Goal: Task Accomplishment & Management: Complete application form

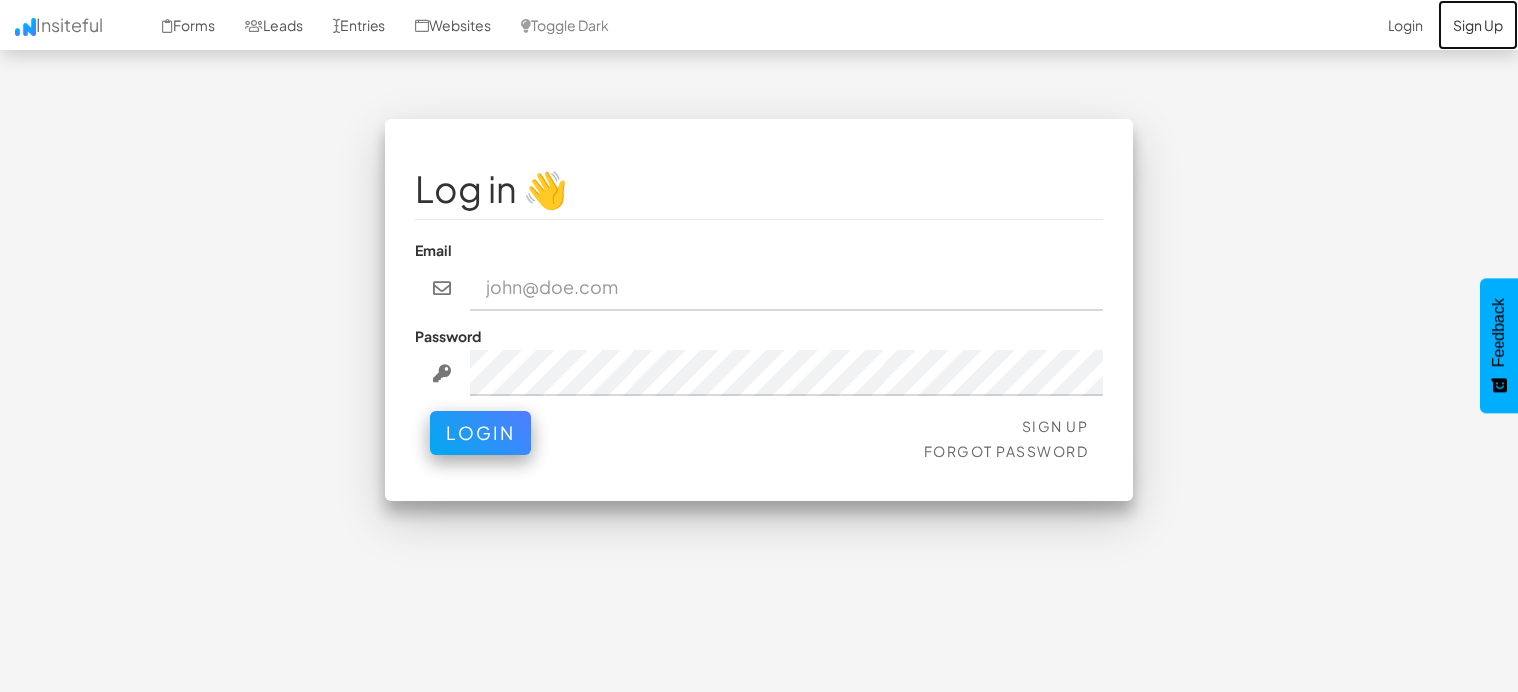
click at [1458, 24] on link "Sign Up" at bounding box center [1478, 25] width 80 height 50
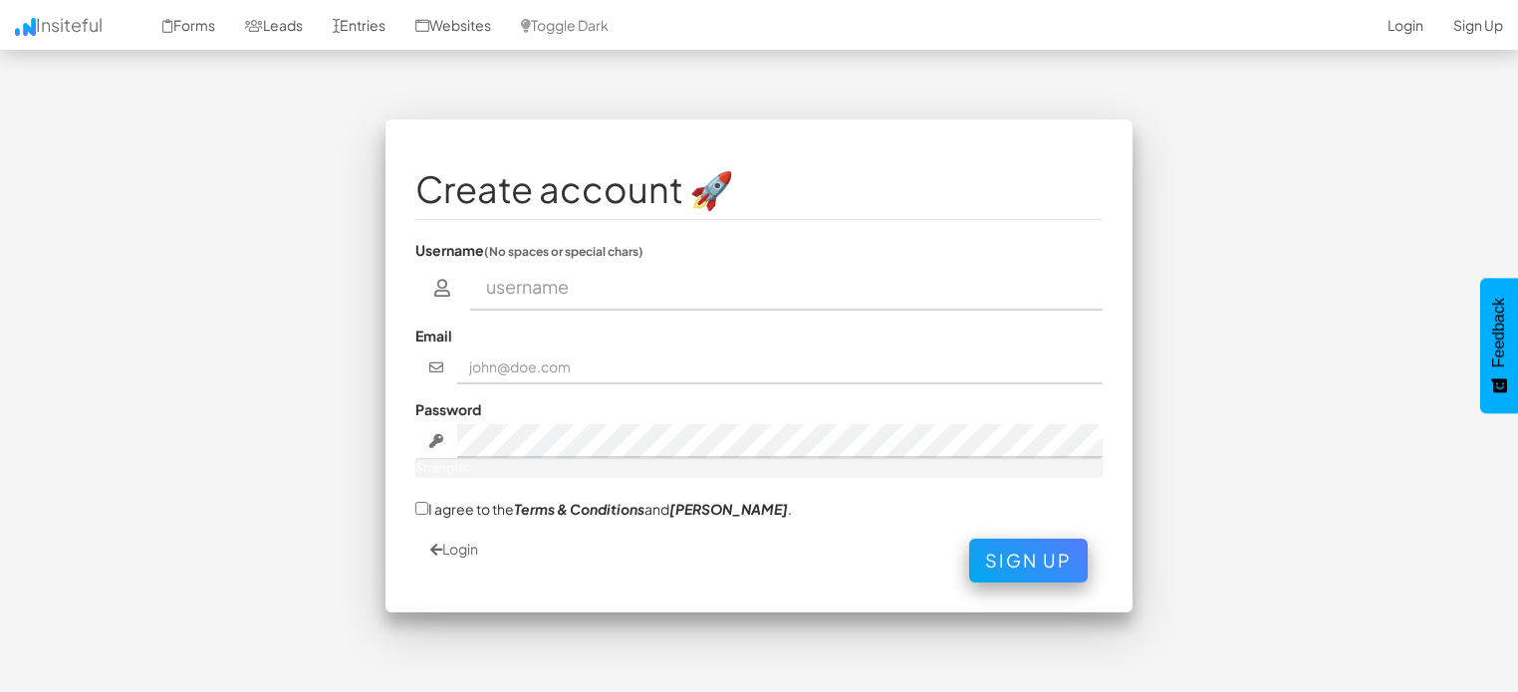
click at [792, 294] on input "text" at bounding box center [787, 288] width 634 height 46
type input "Usama"
click at [633, 354] on input "usama7sam@gmail.com" at bounding box center [780, 368] width 647 height 34
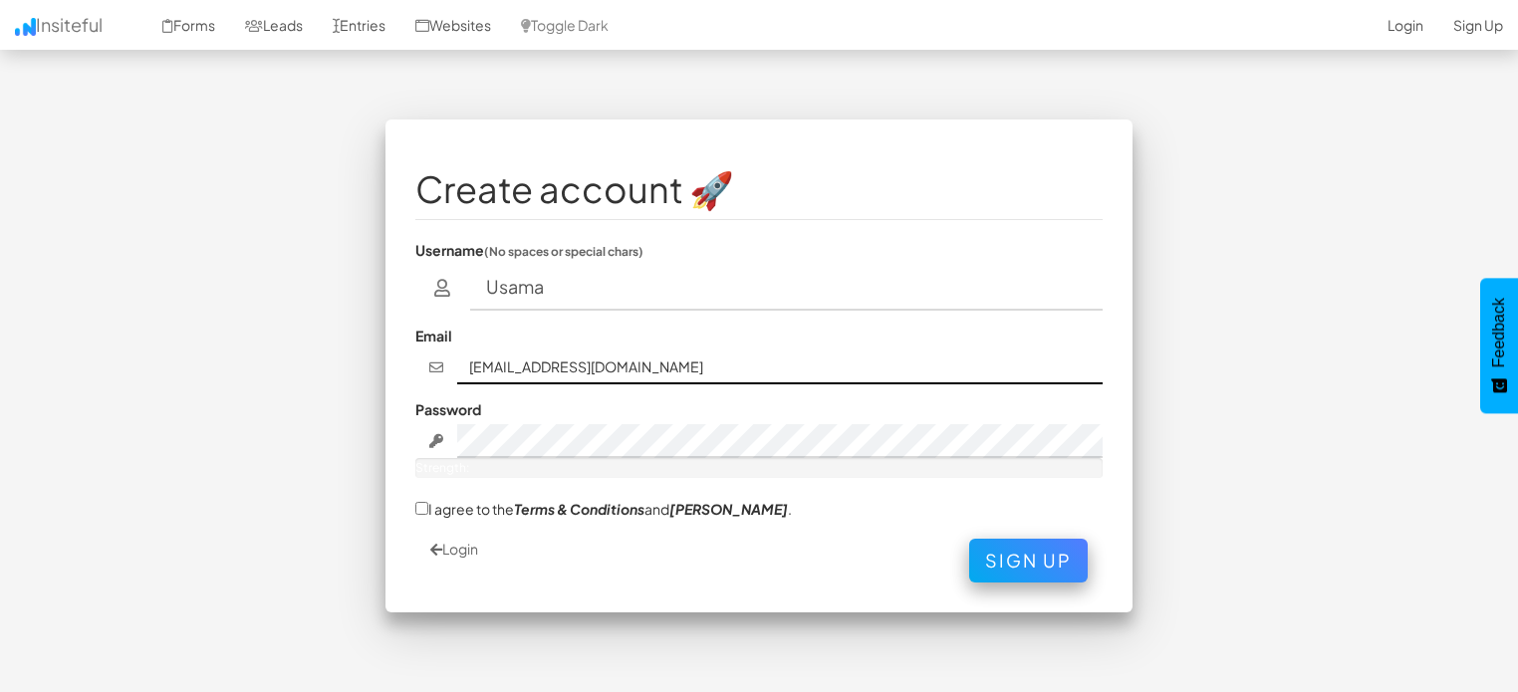
type input "[EMAIL_ADDRESS][DOMAIN_NAME]"
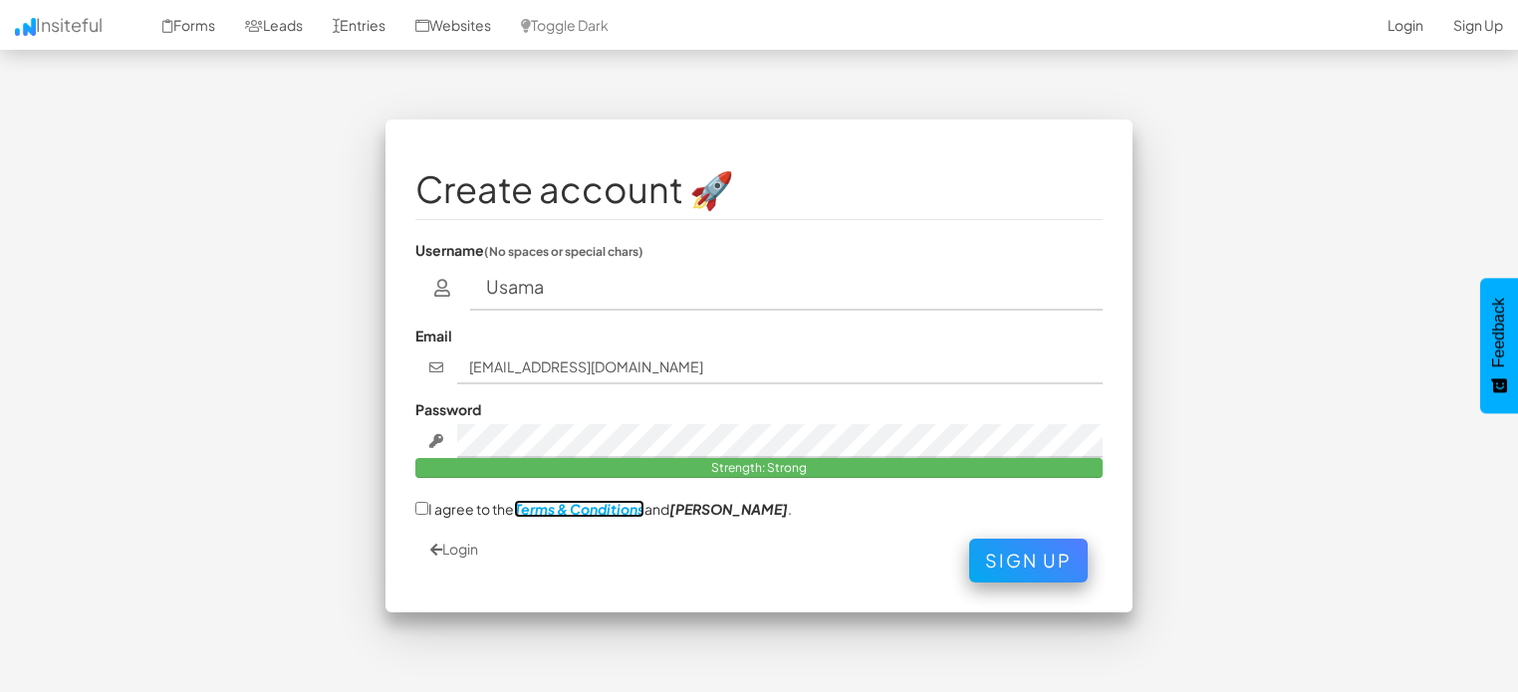
click at [532, 513] on em "Terms & Conditions" at bounding box center [579, 509] width 130 height 18
click at [452, 509] on label "I agree to the Terms & Conditions and EULA ." at bounding box center [603, 508] width 377 height 21
click at [428, 509] on input "I agree to the Terms & Conditions and EULA ." at bounding box center [421, 508] width 13 height 13
checkbox input "true"
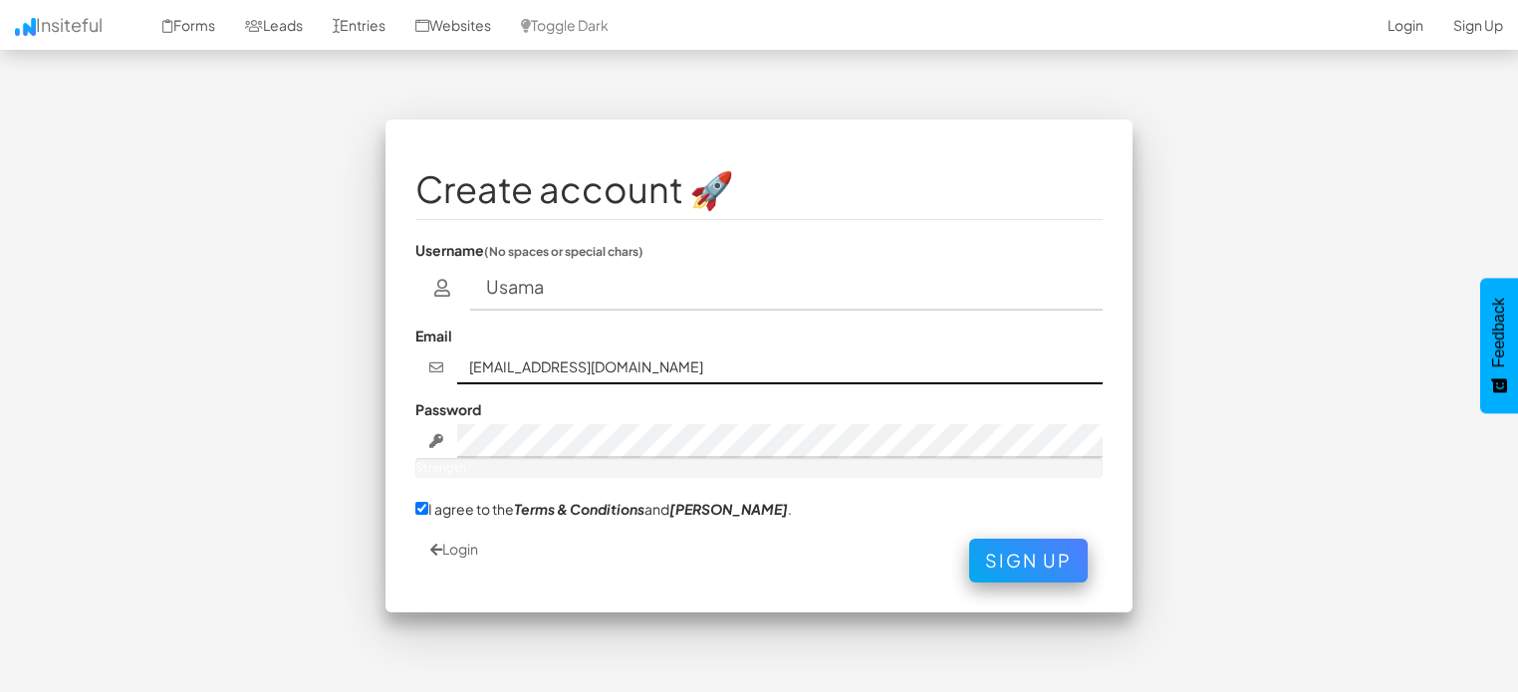
click at [562, 359] on input "uk66766@gmail.com" at bounding box center [780, 368] width 647 height 34
type input "Usama"
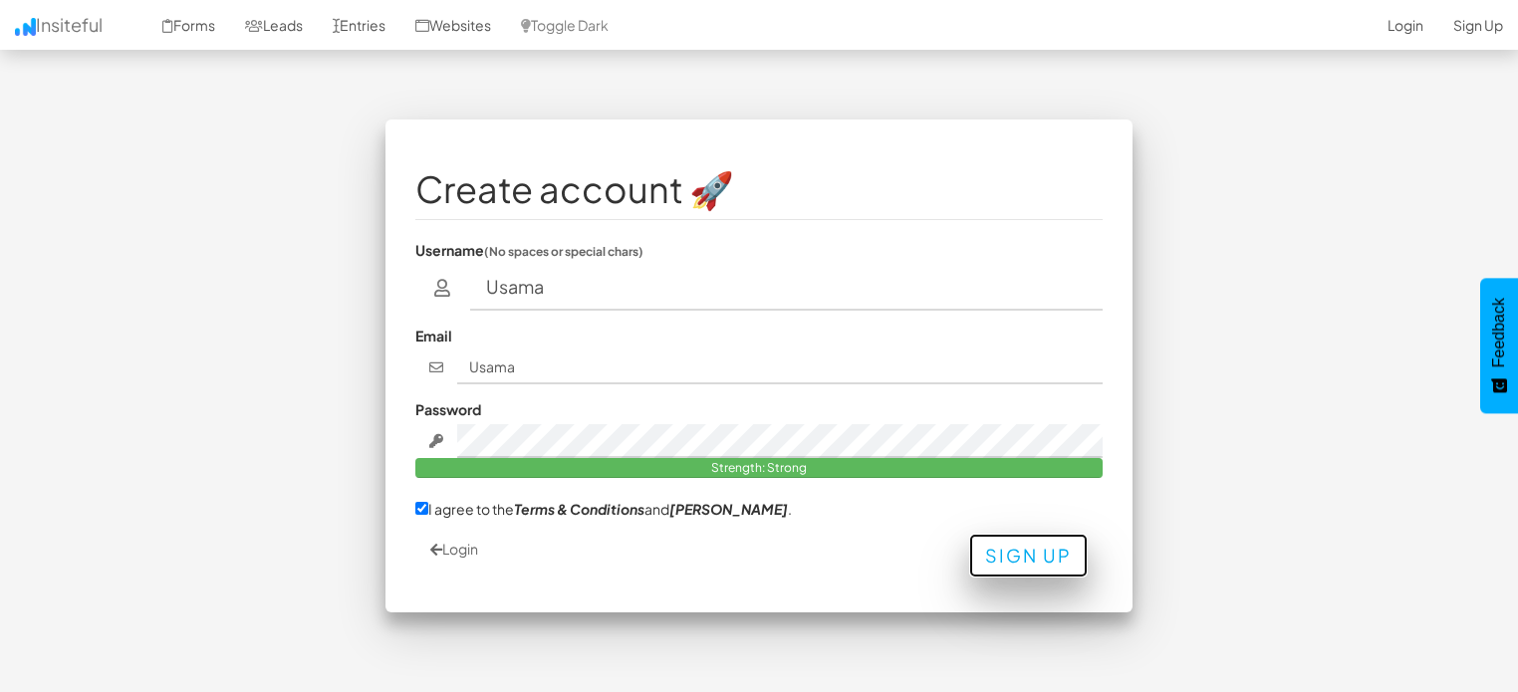
click at [1024, 553] on button "Sign Up" at bounding box center [1028, 556] width 119 height 44
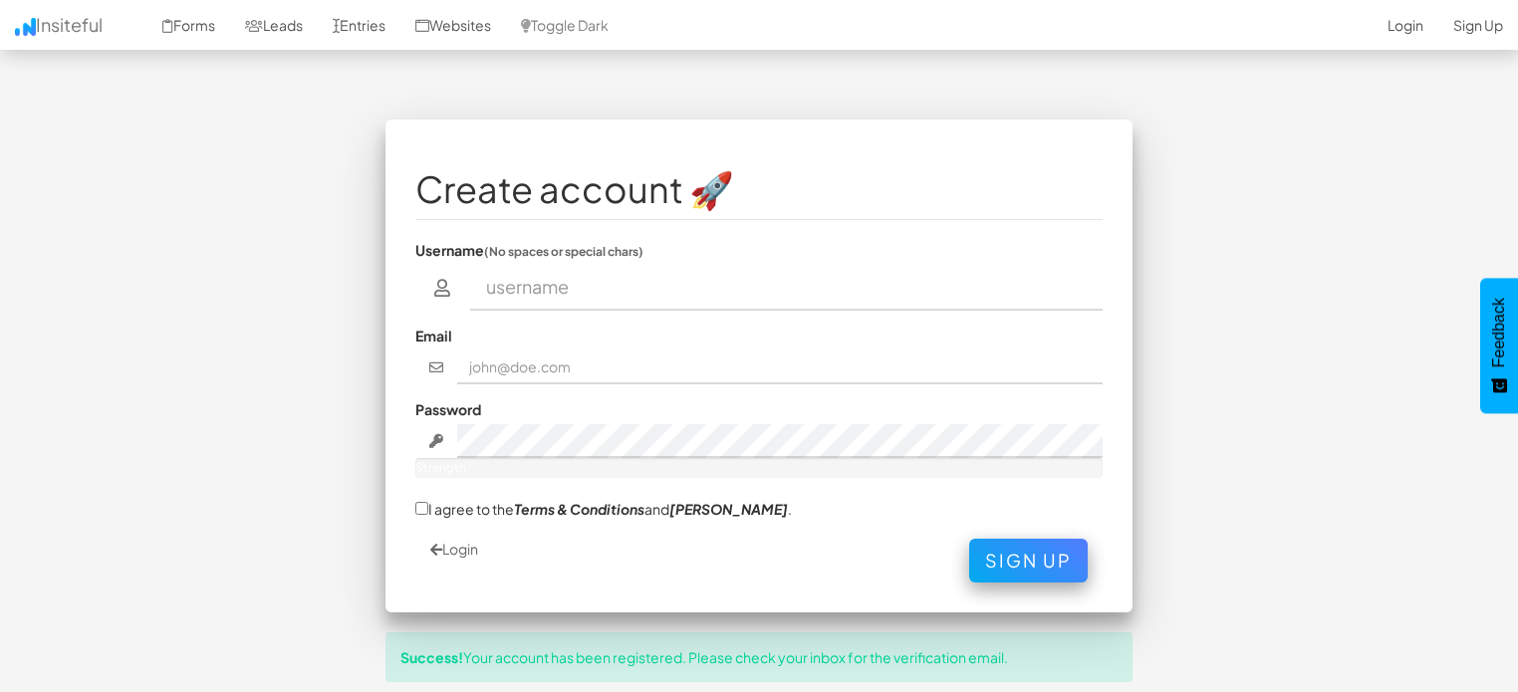
click at [621, 281] on input "text" at bounding box center [787, 288] width 634 height 46
type input "Usama"
type input "usama7sam@gmail.com"
click at [462, 533] on fieldset "Create account 🚀 Username (No spaces or special chars) Usama Email usama7sam@gm…" at bounding box center [758, 365] width 687 height 433
click at [466, 546] on link "Login" at bounding box center [454, 549] width 48 height 18
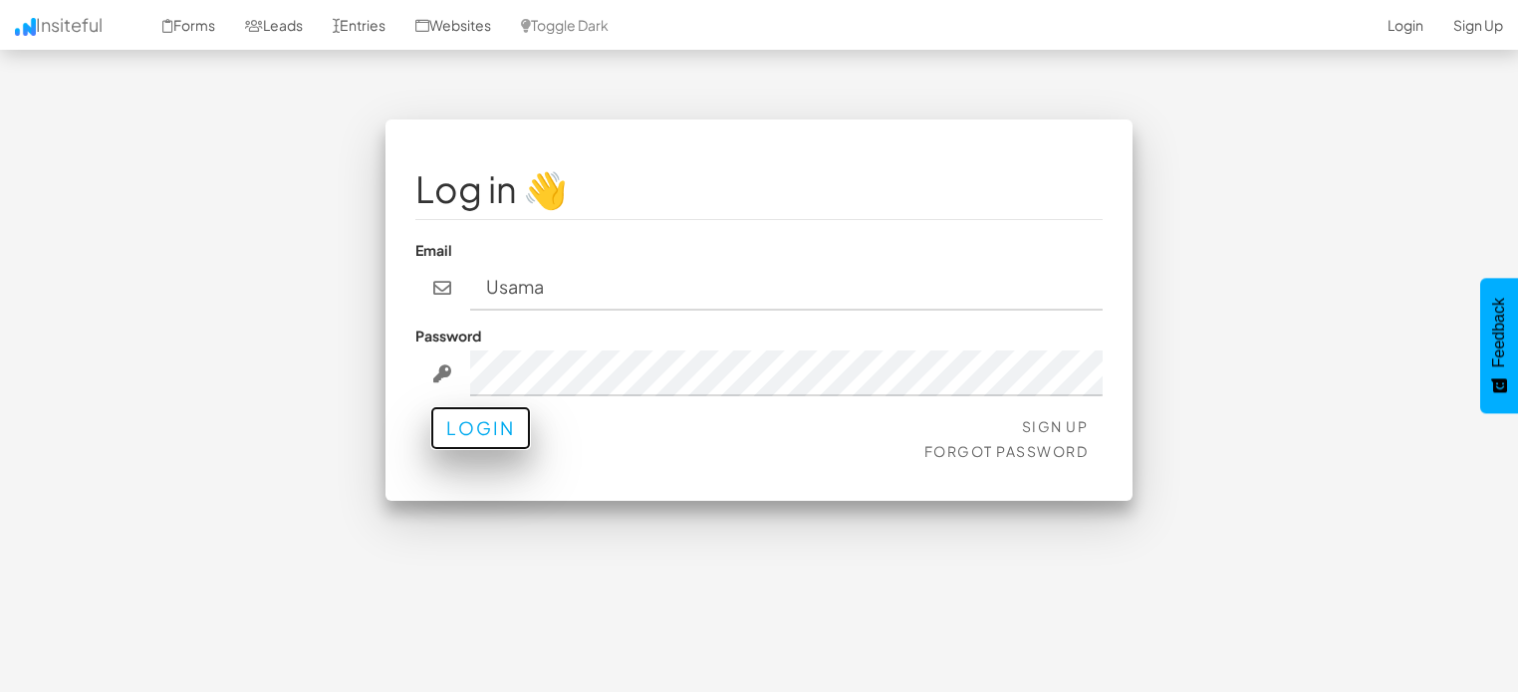
click at [465, 428] on button "Login" at bounding box center [480, 428] width 101 height 44
click at [483, 425] on button "Login" at bounding box center [480, 428] width 101 height 44
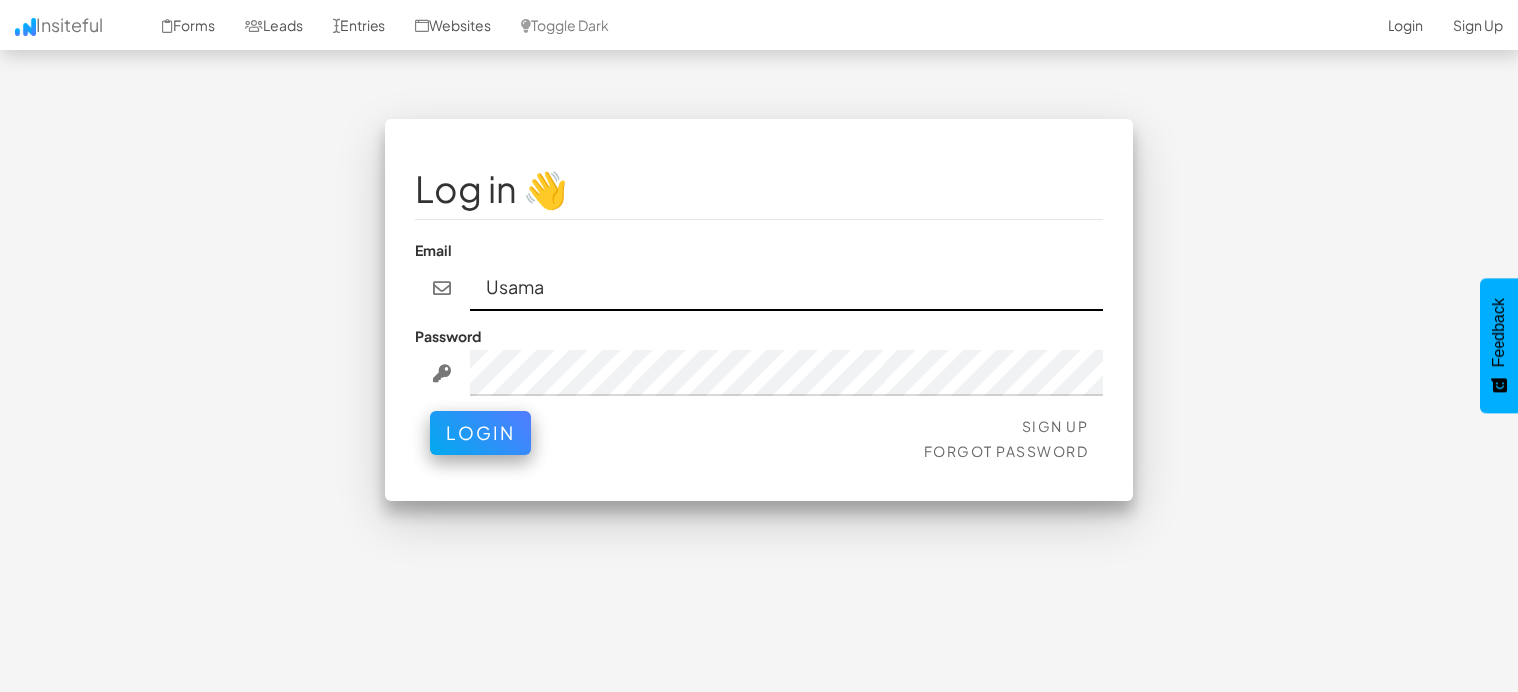
click at [585, 278] on input "Usama" at bounding box center [787, 288] width 634 height 46
type input "[EMAIL_ADDRESS][DOMAIN_NAME]"
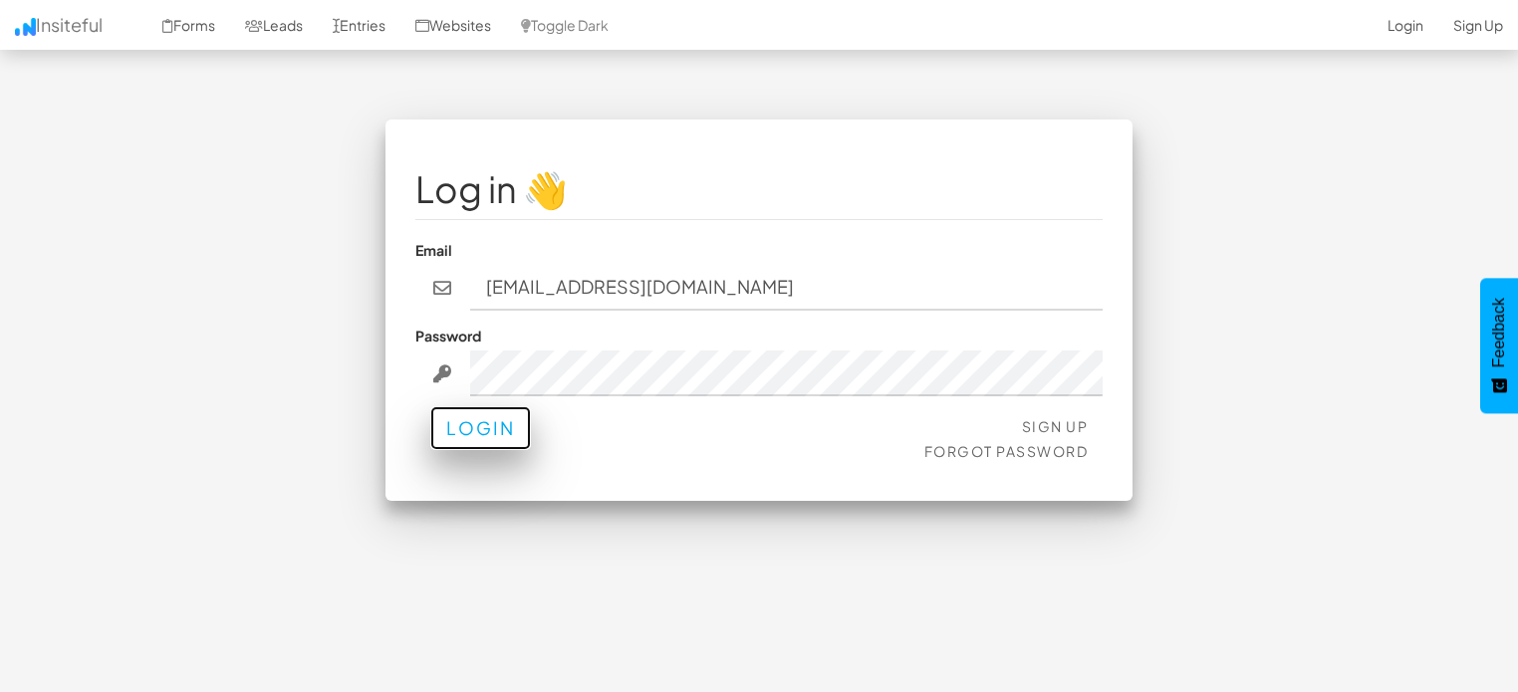
click at [488, 429] on button "Login" at bounding box center [480, 428] width 101 height 44
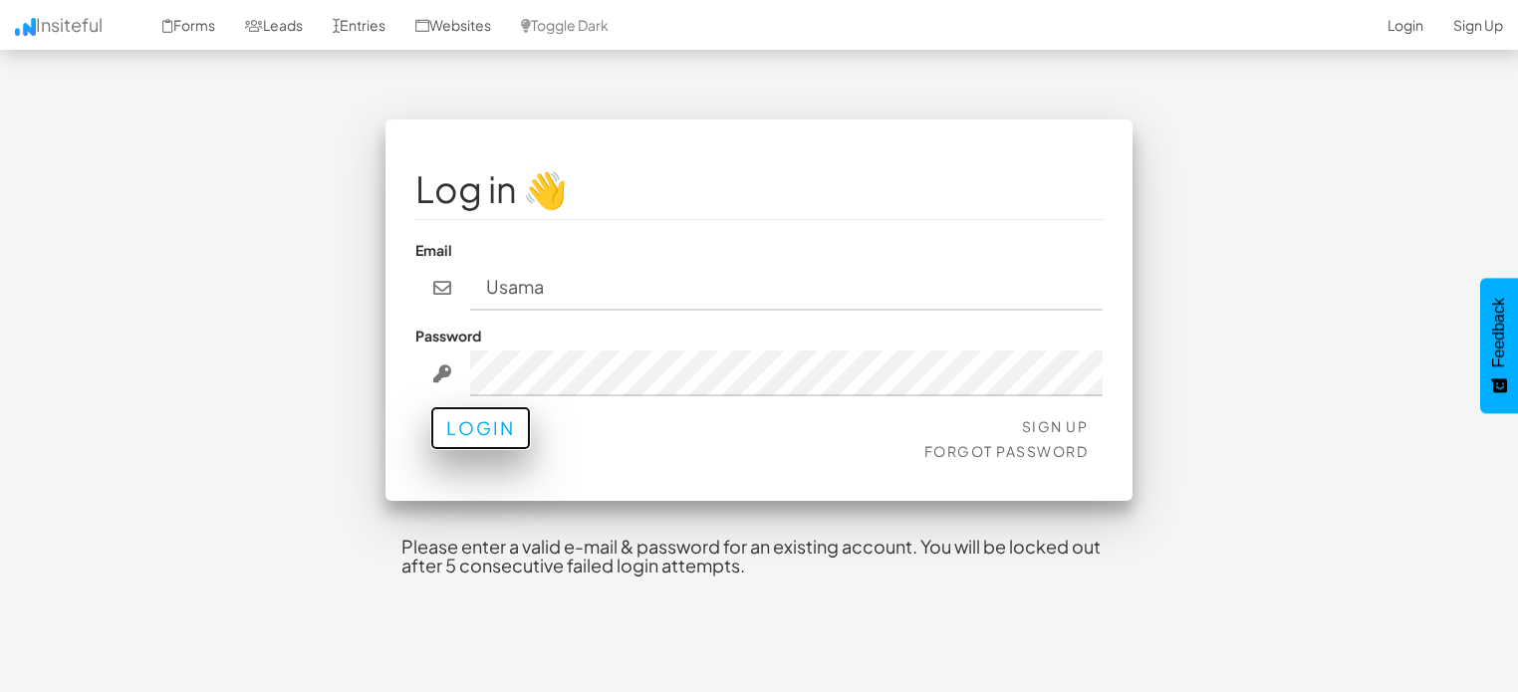
click at [523, 422] on button "Login" at bounding box center [480, 428] width 101 height 44
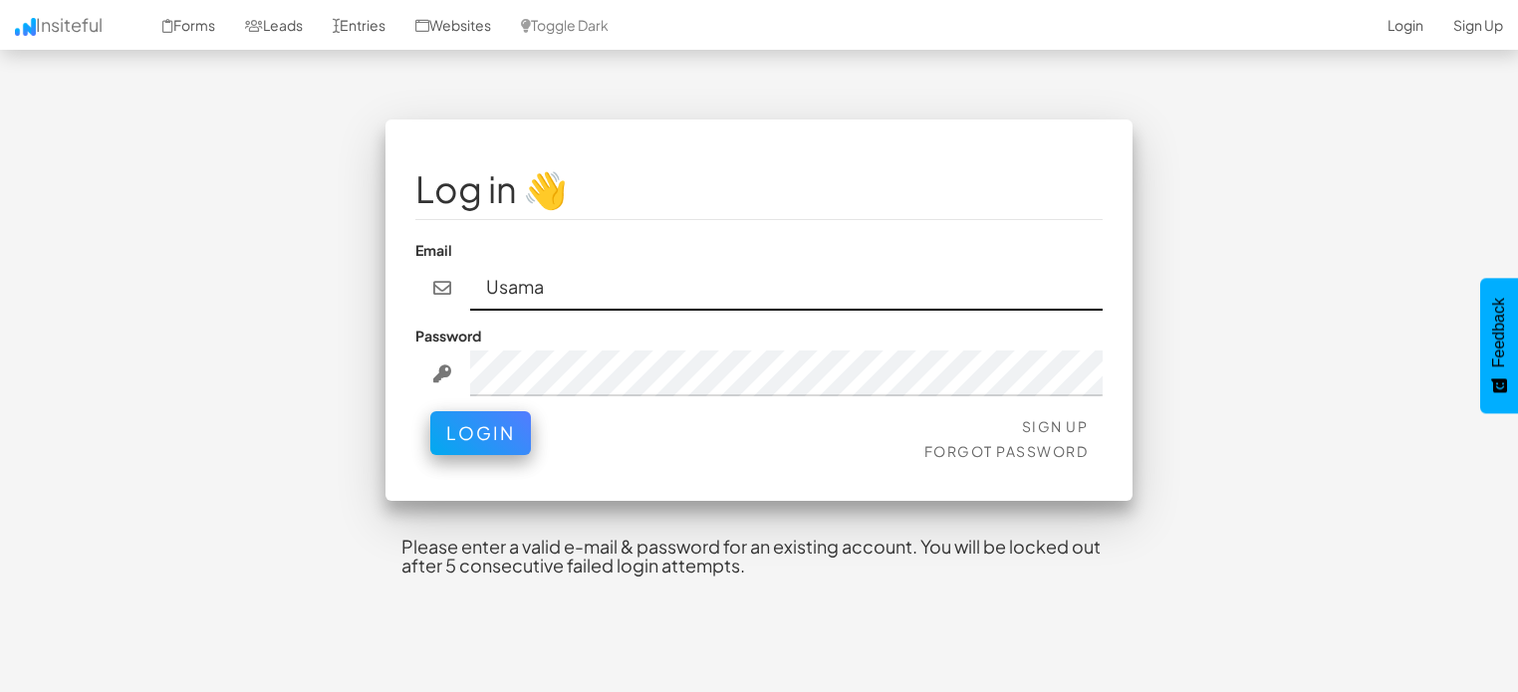
click at [557, 298] on input "Usama" at bounding box center [787, 288] width 634 height 46
type input "uk66766@gmail.com"
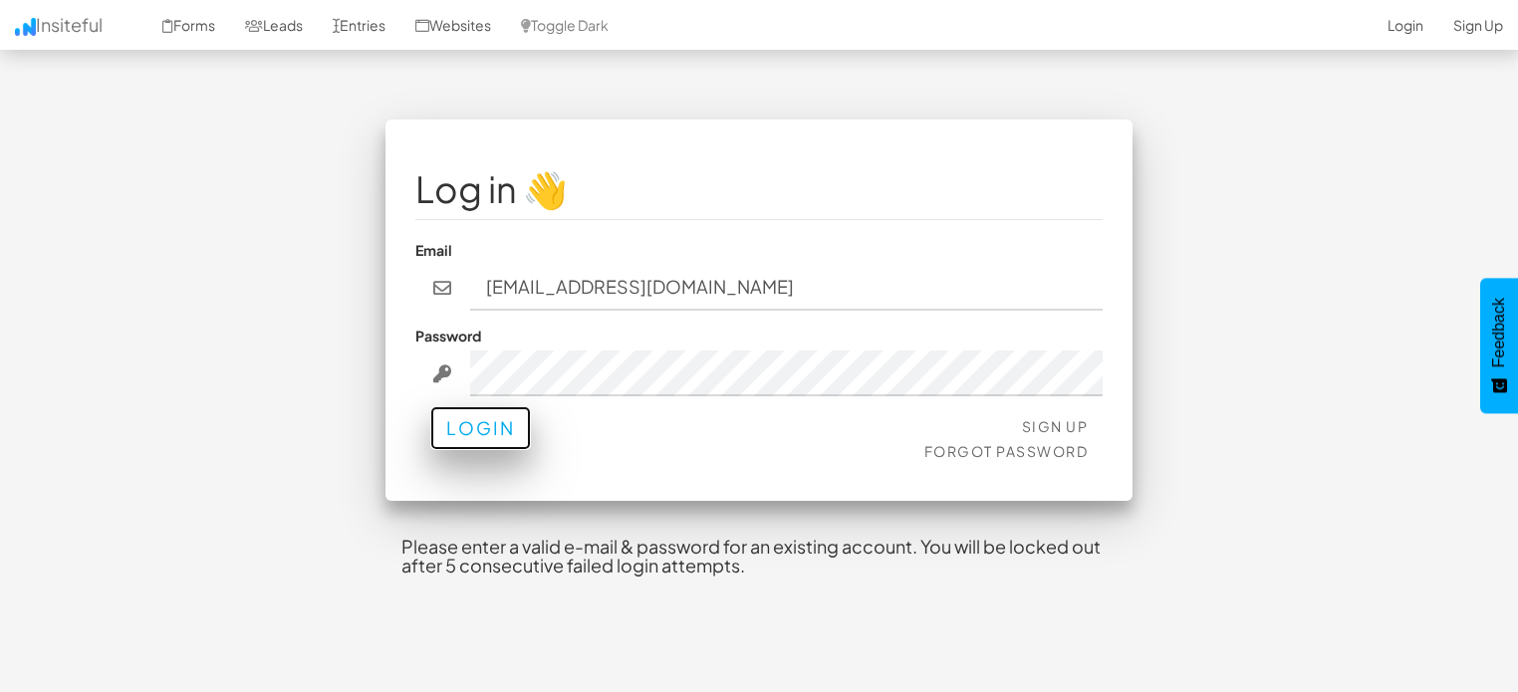
click at [500, 417] on button "Login" at bounding box center [480, 428] width 101 height 44
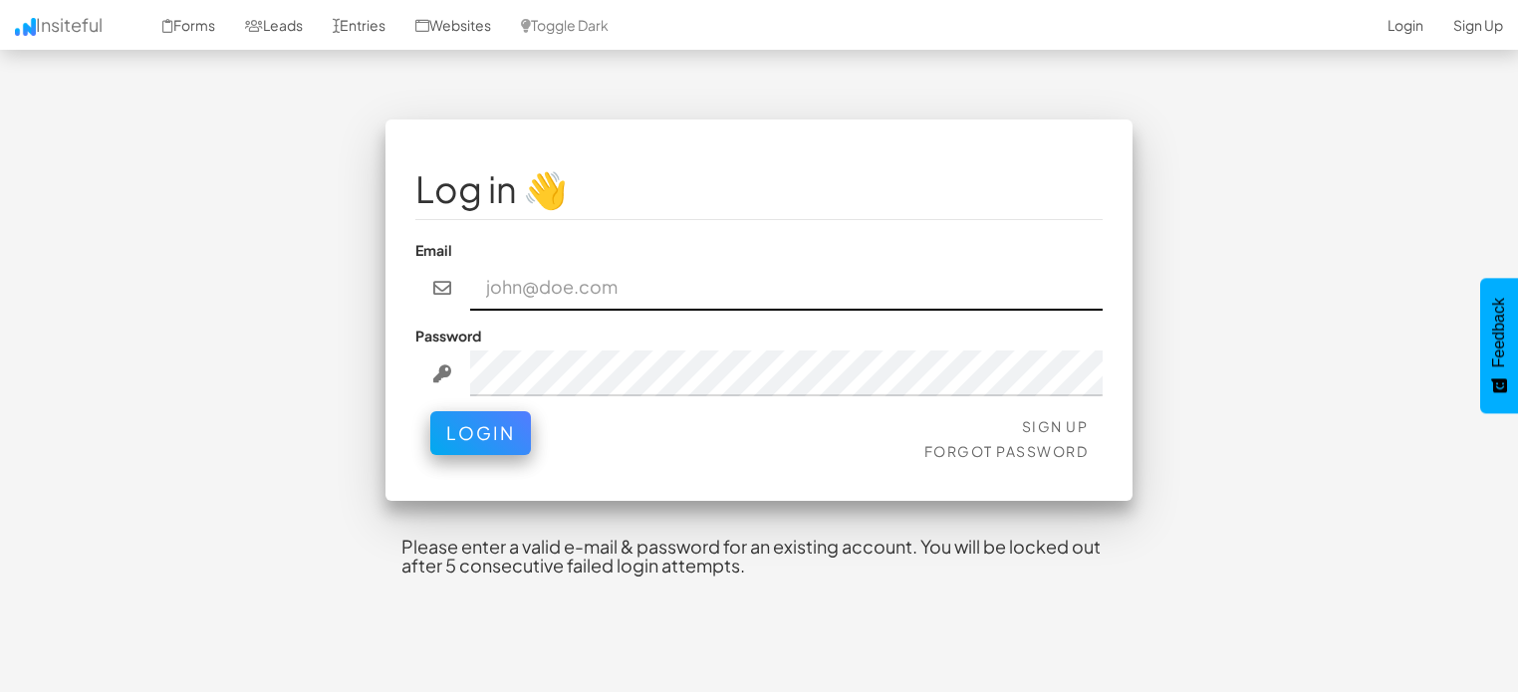
click at [611, 293] on input "email" at bounding box center [787, 288] width 634 height 46
click at [586, 289] on input "Usama" at bounding box center [787, 288] width 634 height 46
type input "U"
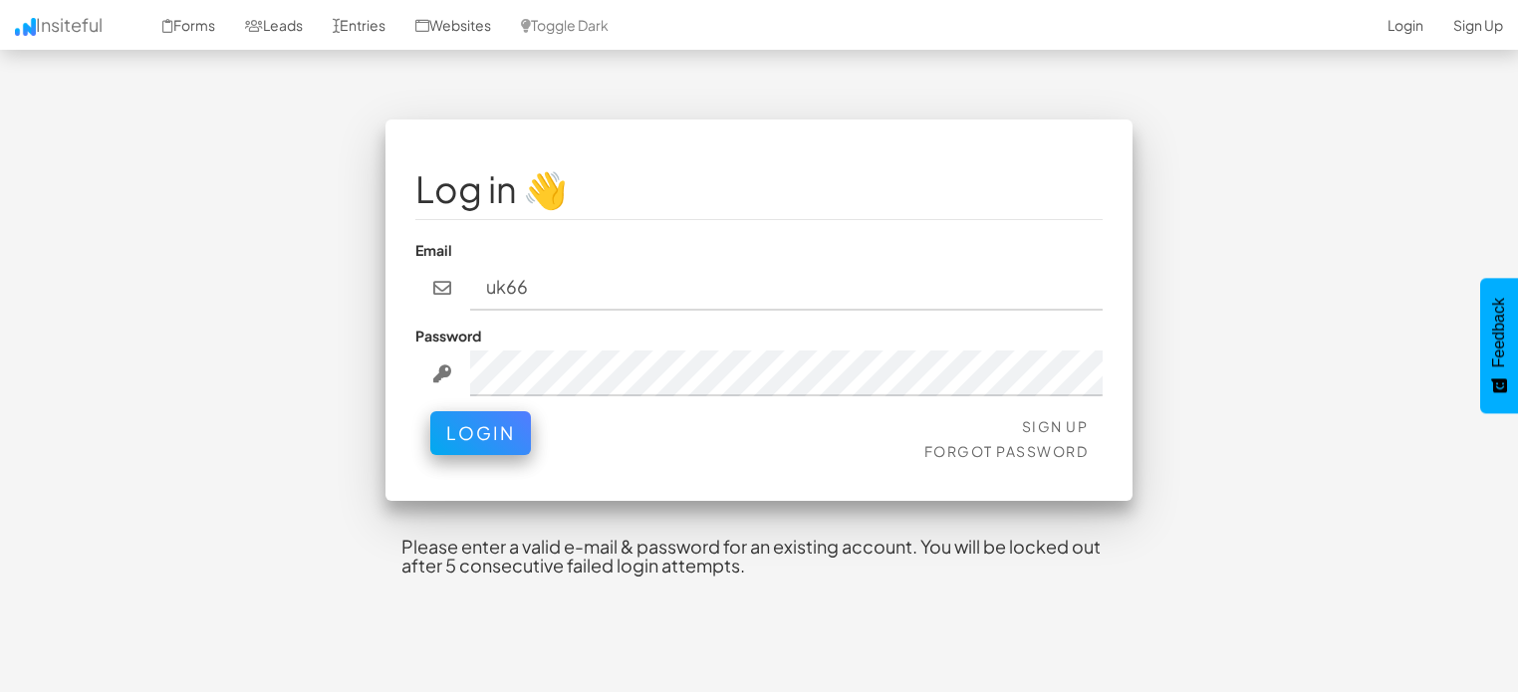
type input "uk66766@gmail.com"
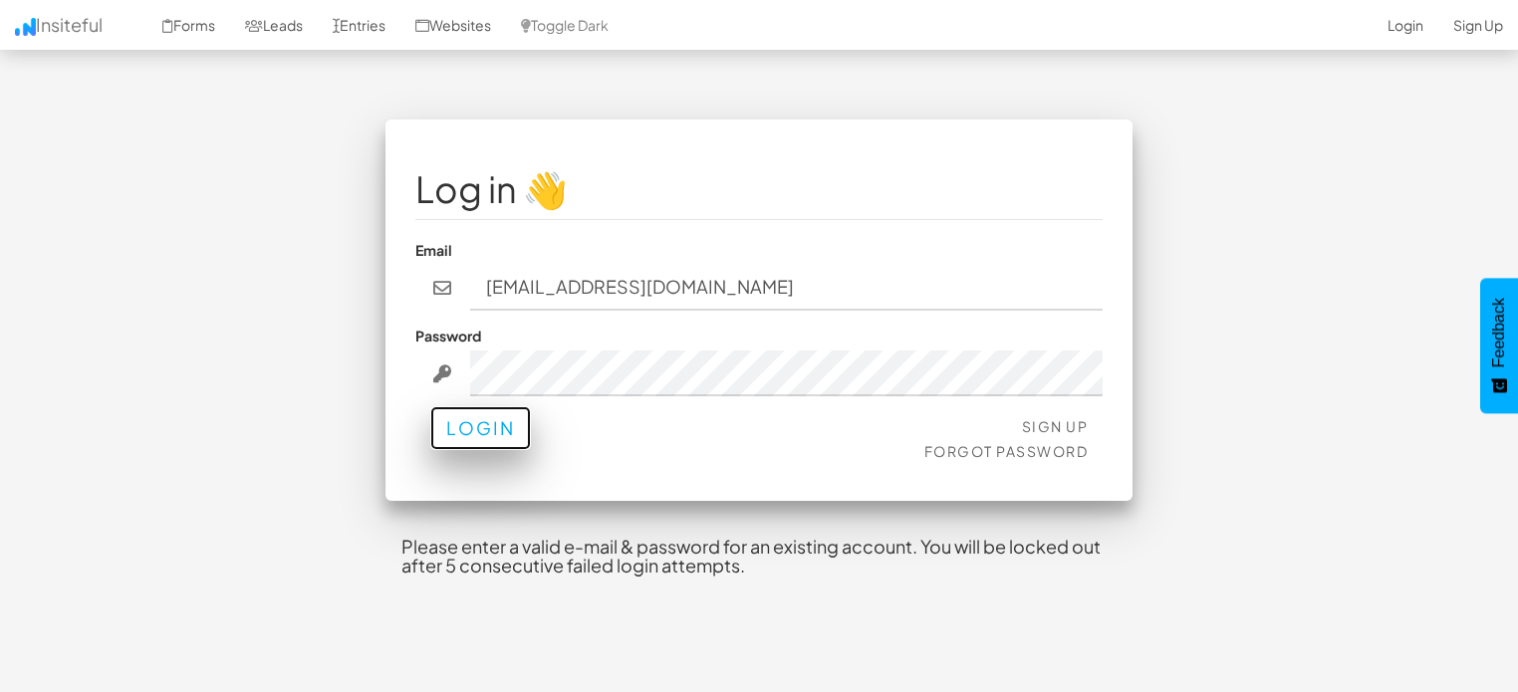
click at [513, 439] on button "Login" at bounding box center [480, 428] width 101 height 44
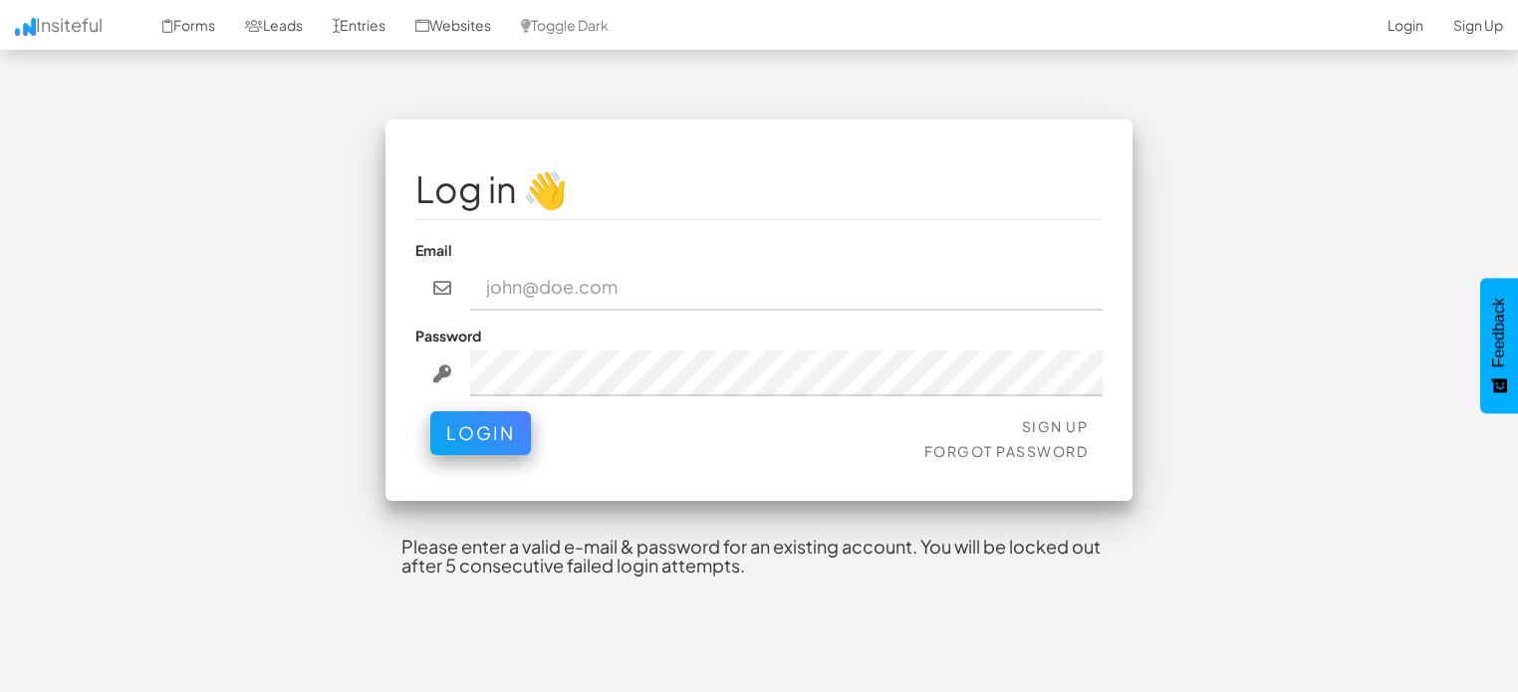
type input "Usama"
click at [1056, 425] on link "Sign Up" at bounding box center [1055, 426] width 67 height 18
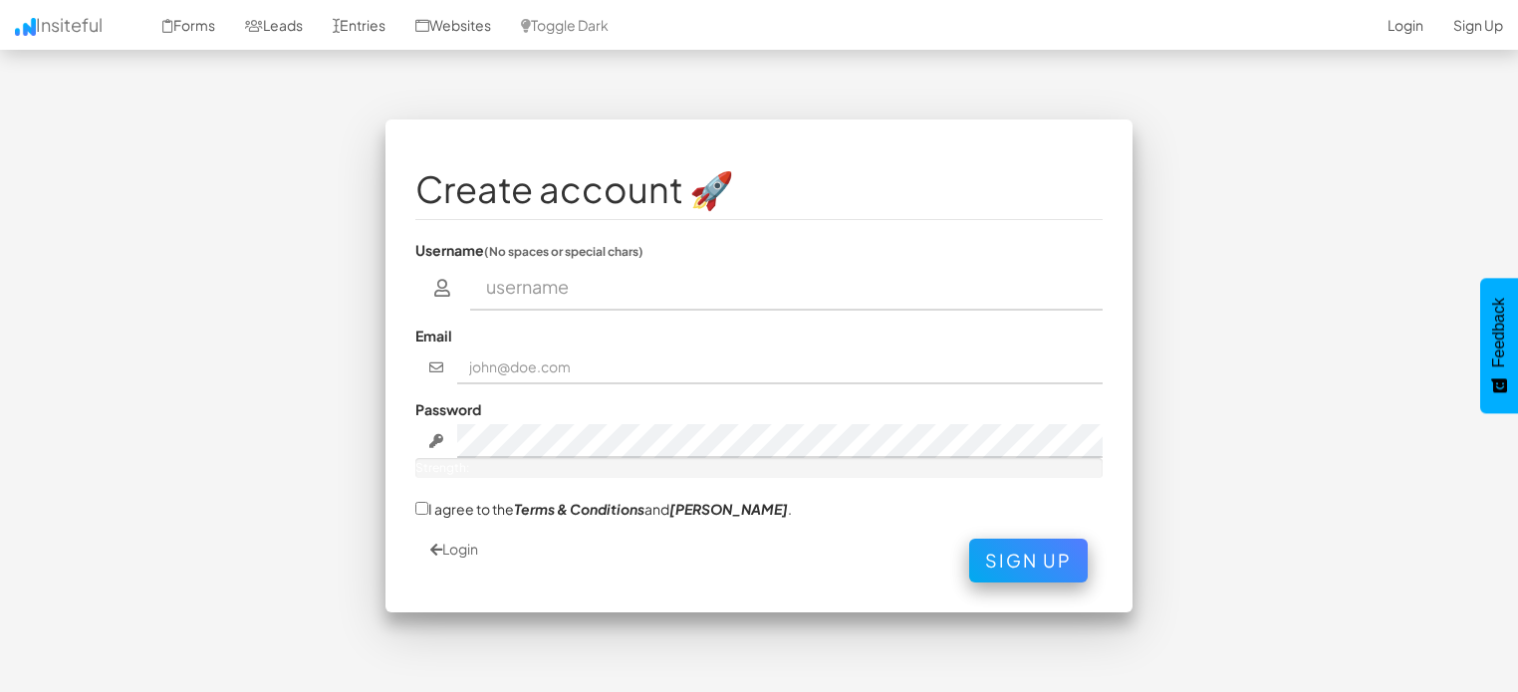
click at [648, 291] on input "text" at bounding box center [787, 288] width 634 height 46
type input "Usama"
type input "usama7sam@gmail.com"
click at [645, 421] on div "Password Strength:" at bounding box center [758, 438] width 687 height 79
click at [423, 505] on input "I agree to the Terms & Conditions and EULA ." at bounding box center [421, 508] width 13 height 13
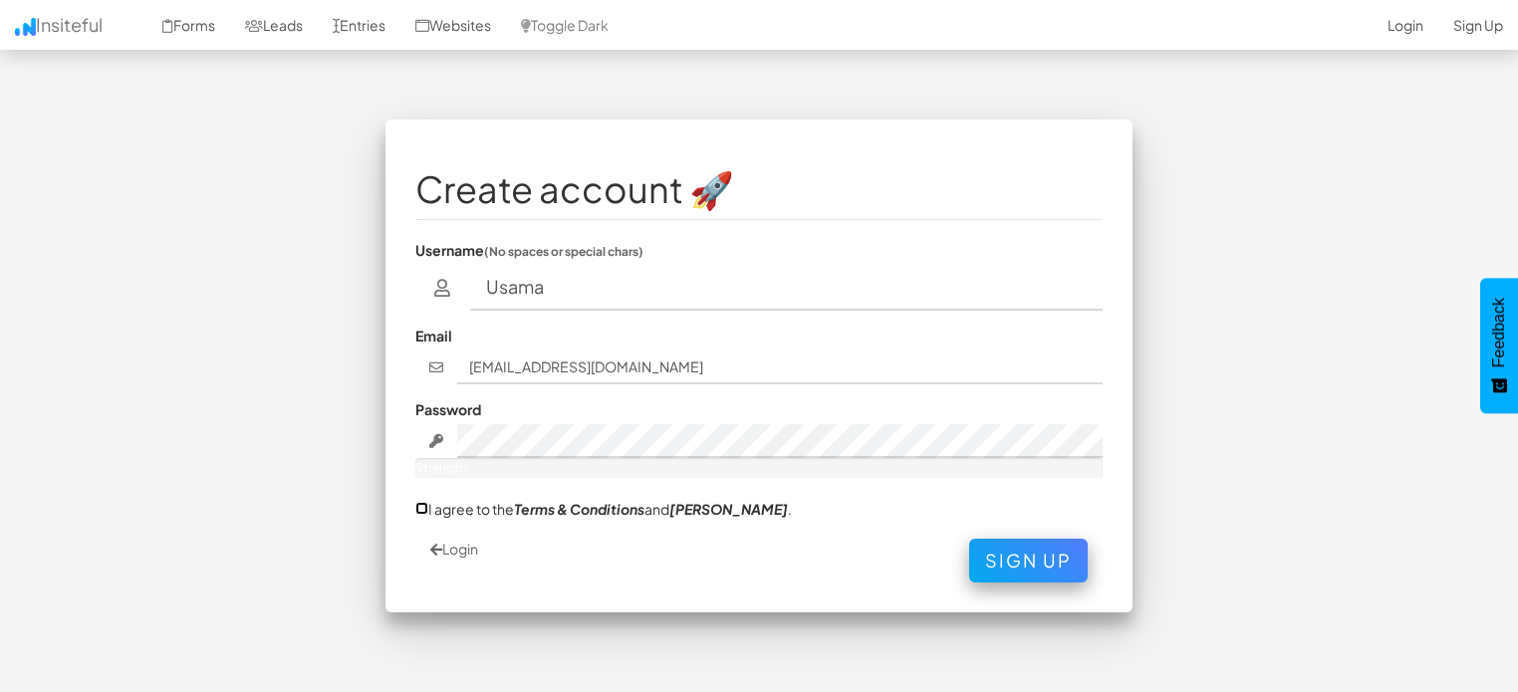
checkbox input "true"
click at [1028, 563] on button "Sign Up" at bounding box center [1028, 556] width 119 height 44
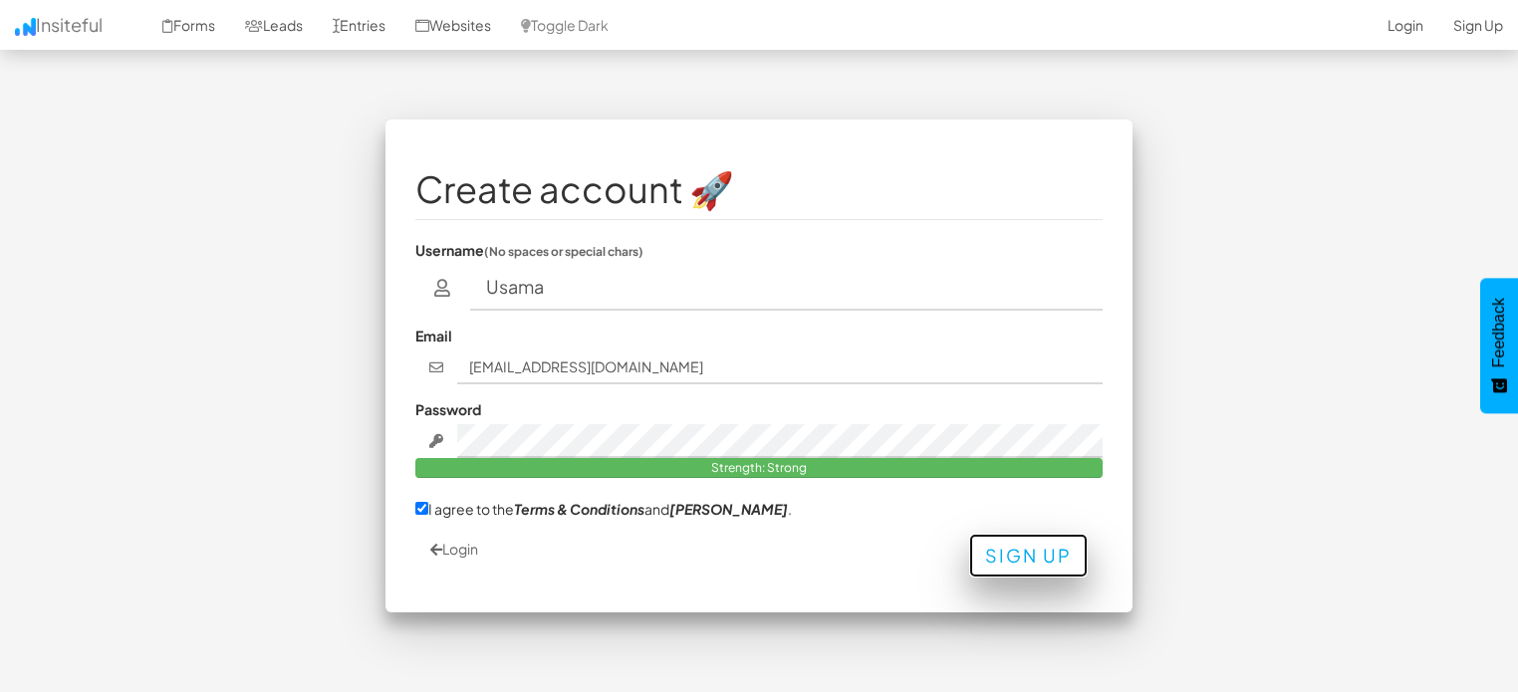
click at [1015, 557] on button "Sign Up" at bounding box center [1028, 556] width 119 height 44
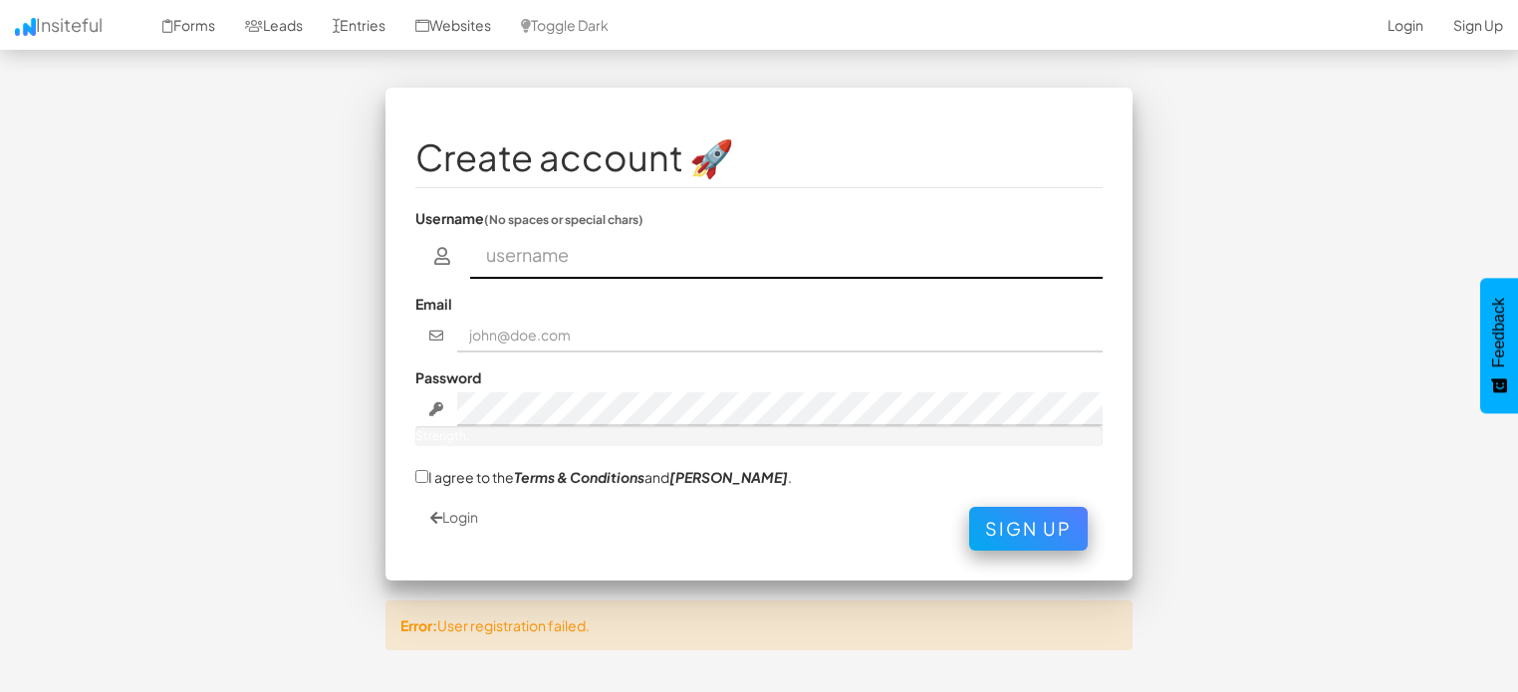
scroll to position [65, 0]
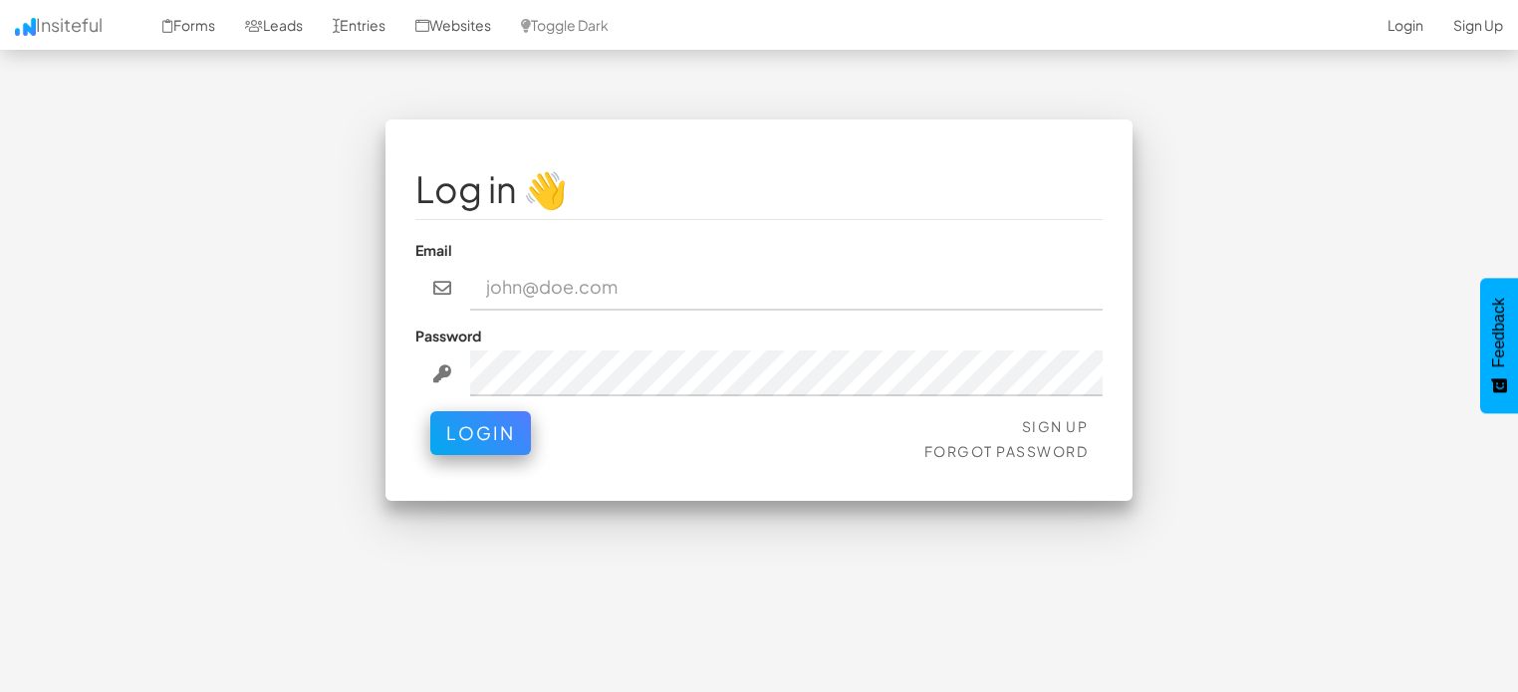
click at [578, 292] on input "email" at bounding box center [787, 288] width 634 height 46
click at [584, 288] on input "Usama" at bounding box center [787, 288] width 634 height 46
type input "uk66766@gmail.com"
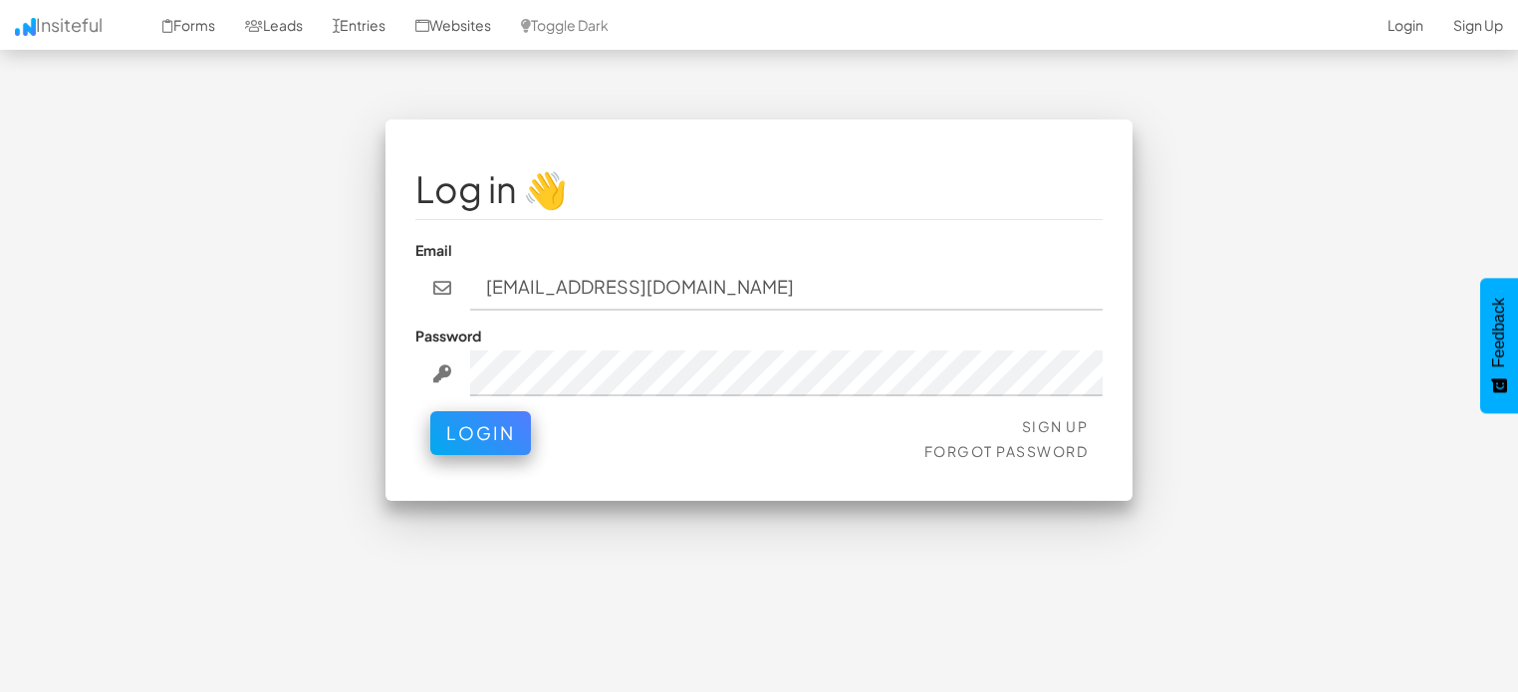
click at [944, 430] on li "Sign Up" at bounding box center [1006, 426] width 164 height 20
click at [461, 422] on button "Login" at bounding box center [480, 428] width 101 height 44
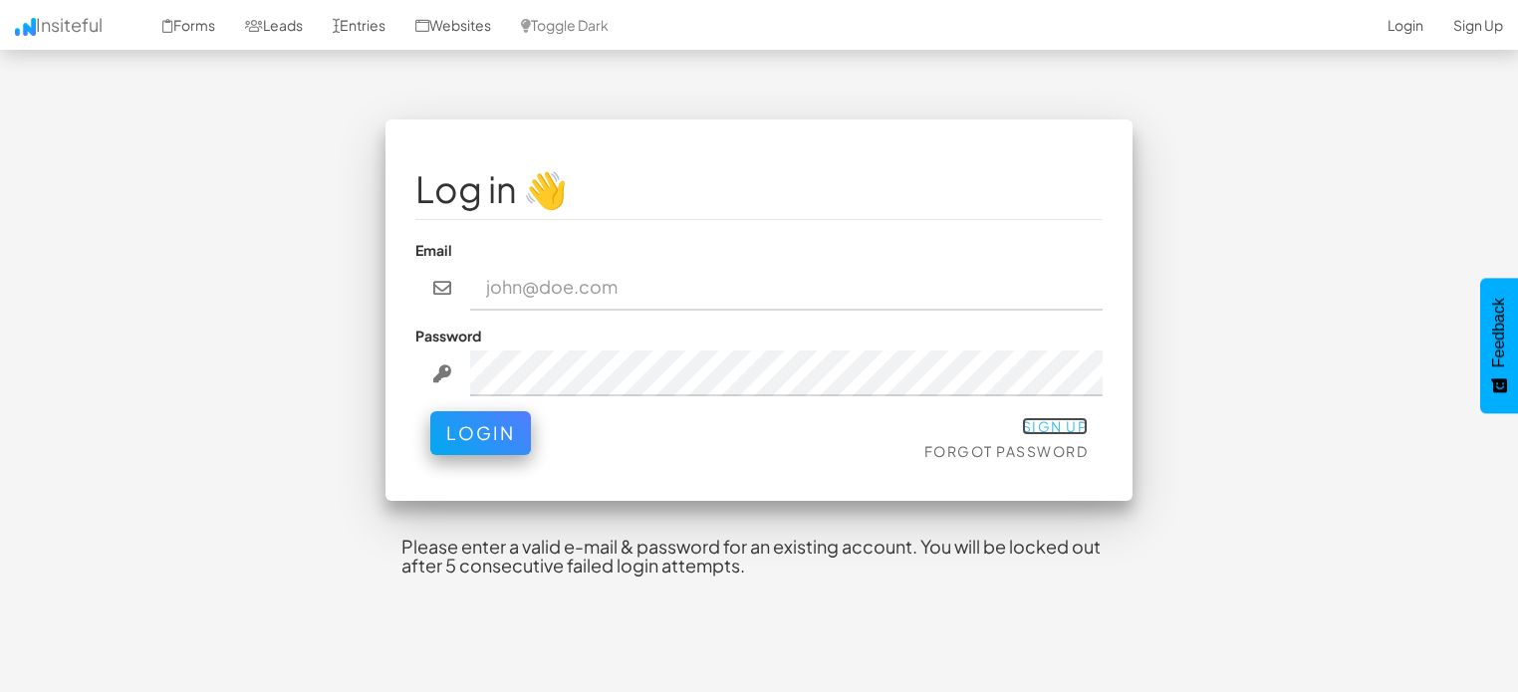
click at [1060, 424] on link "Sign Up" at bounding box center [1055, 426] width 67 height 18
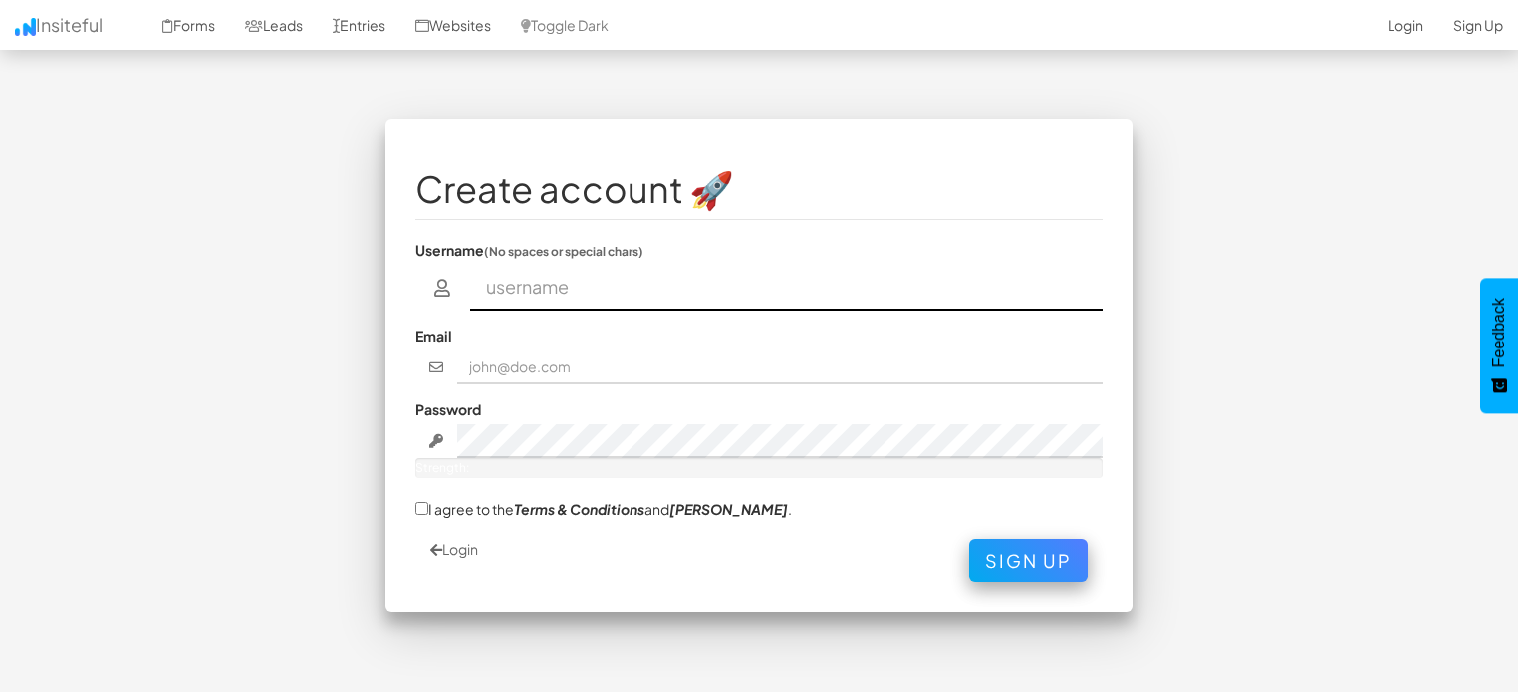
click at [588, 290] on input "text" at bounding box center [787, 288] width 634 height 46
type input "Usama"
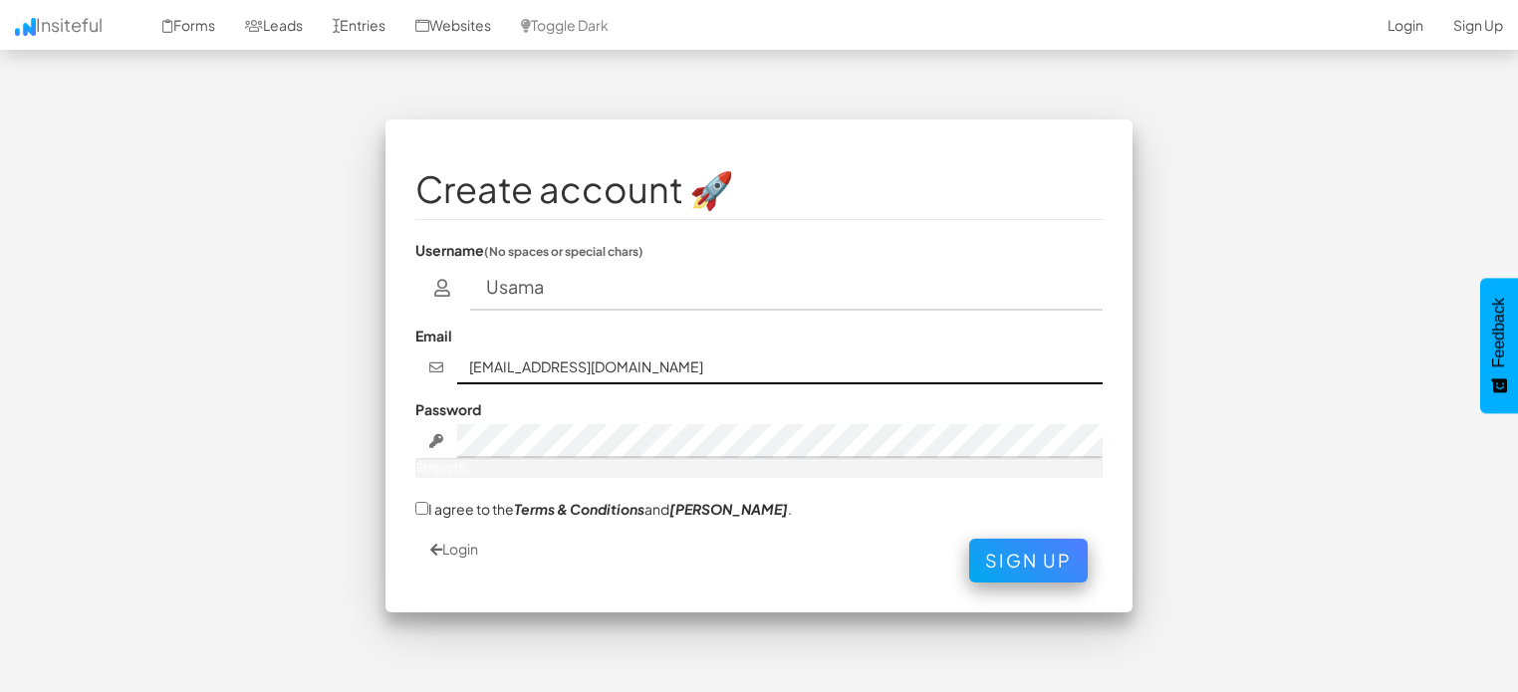
click at [598, 370] on input "usama7sam@gmail.com" at bounding box center [780, 368] width 647 height 34
type input "uk66766@gmail.com"
click at [611, 241] on label "Username (No spaces or special chars)" at bounding box center [529, 250] width 228 height 20
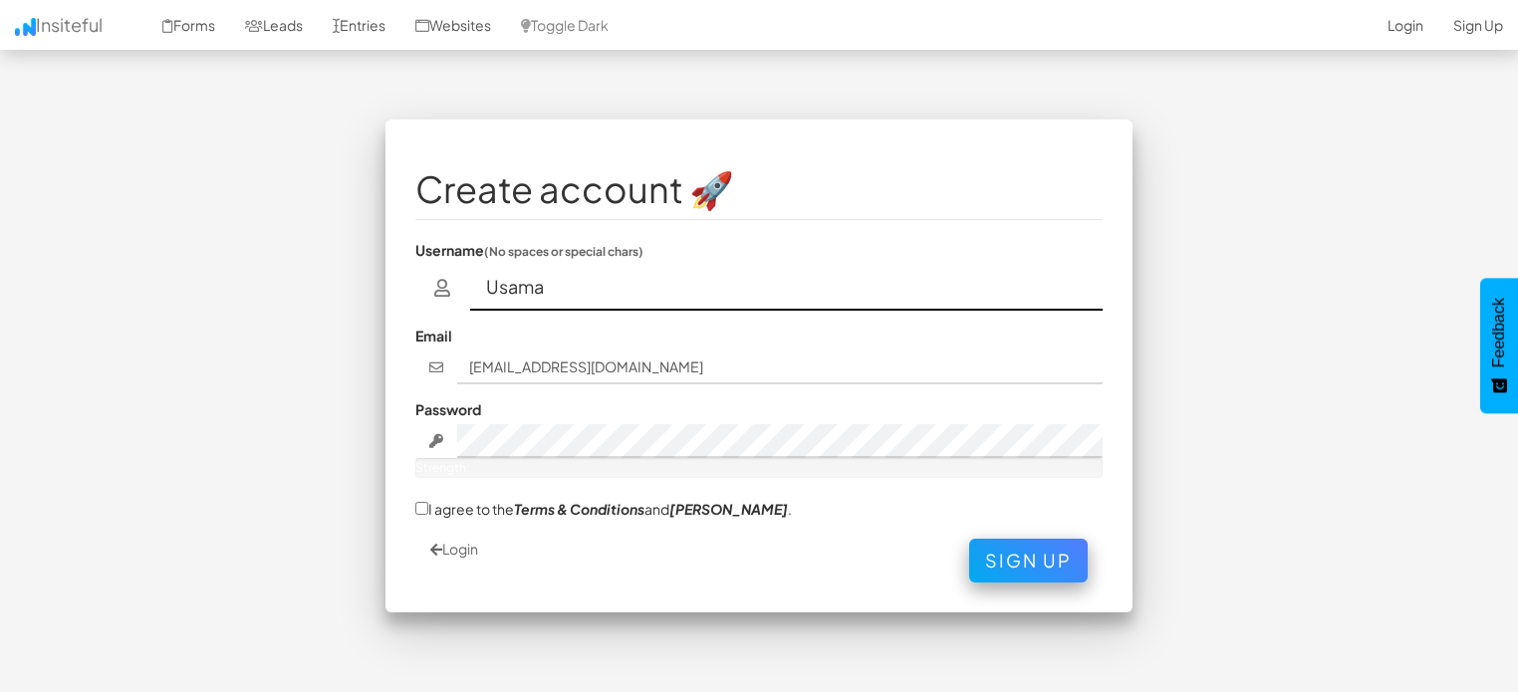
click at [612, 282] on input "Usama" at bounding box center [787, 288] width 634 height 46
type input "Sam"
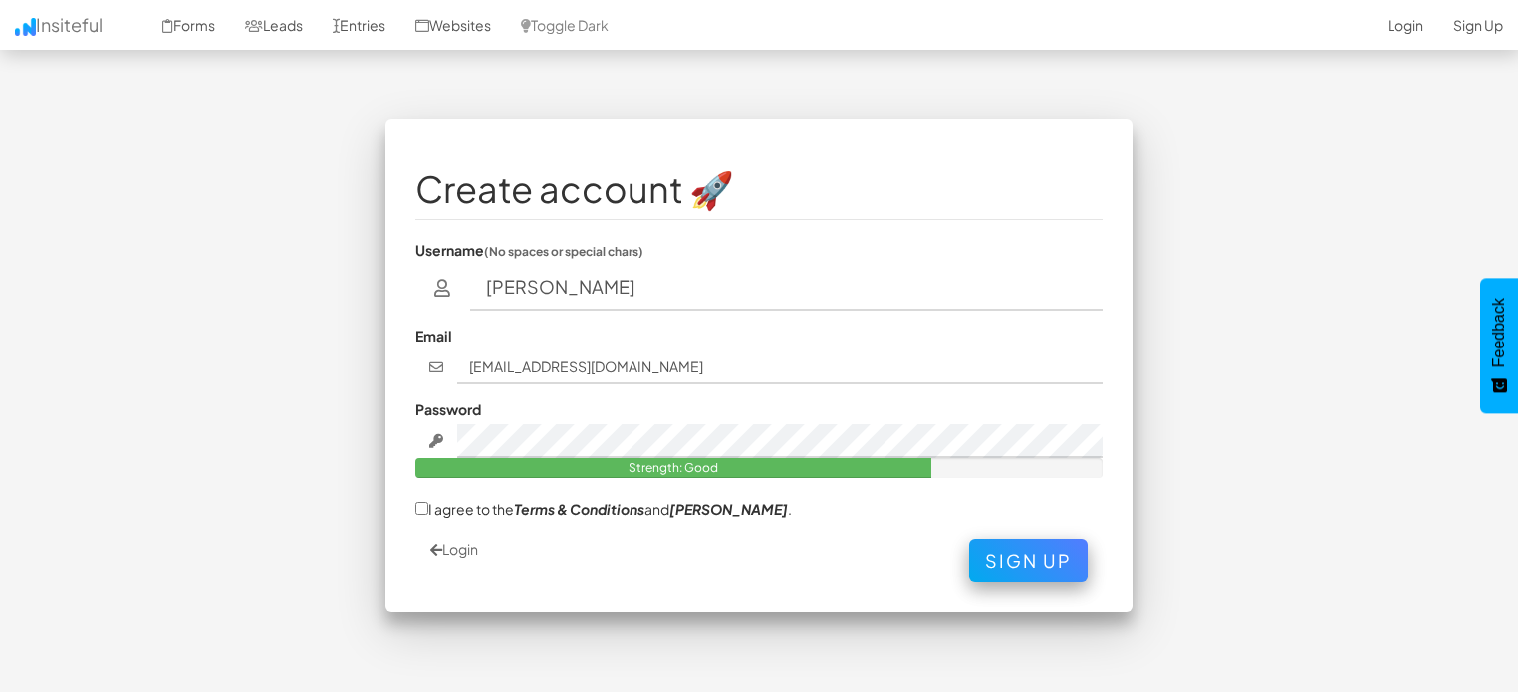
click at [427, 496] on fieldset "Create account 🚀 Username (No spaces or special chars) Sam Email uk66766@gmail.…" at bounding box center [758, 365] width 687 height 433
click at [422, 506] on input "I agree to the Terms & Conditions and EULA ." at bounding box center [421, 508] width 13 height 13
checkbox input "true"
click at [1004, 564] on button "Sign Up" at bounding box center [1028, 556] width 119 height 44
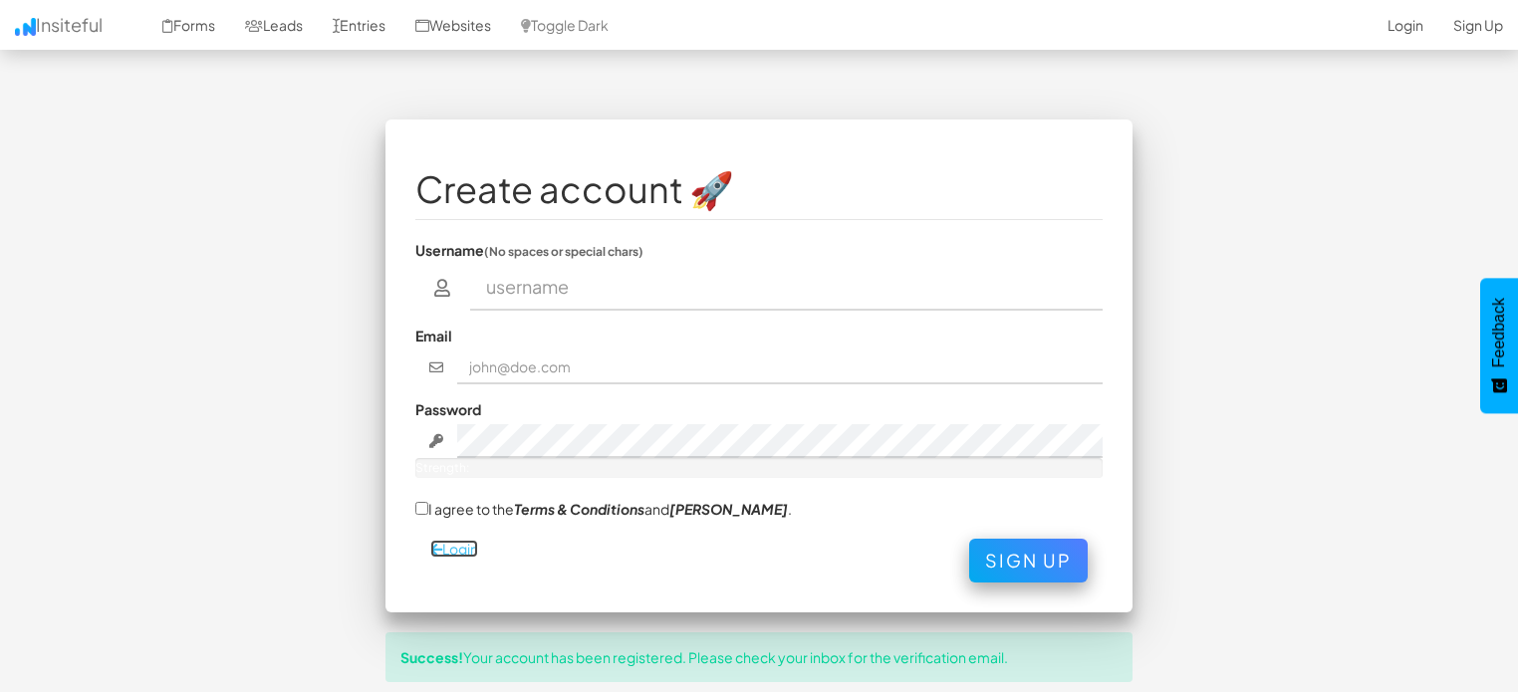
click at [442, 552] on link "Login" at bounding box center [454, 549] width 48 height 18
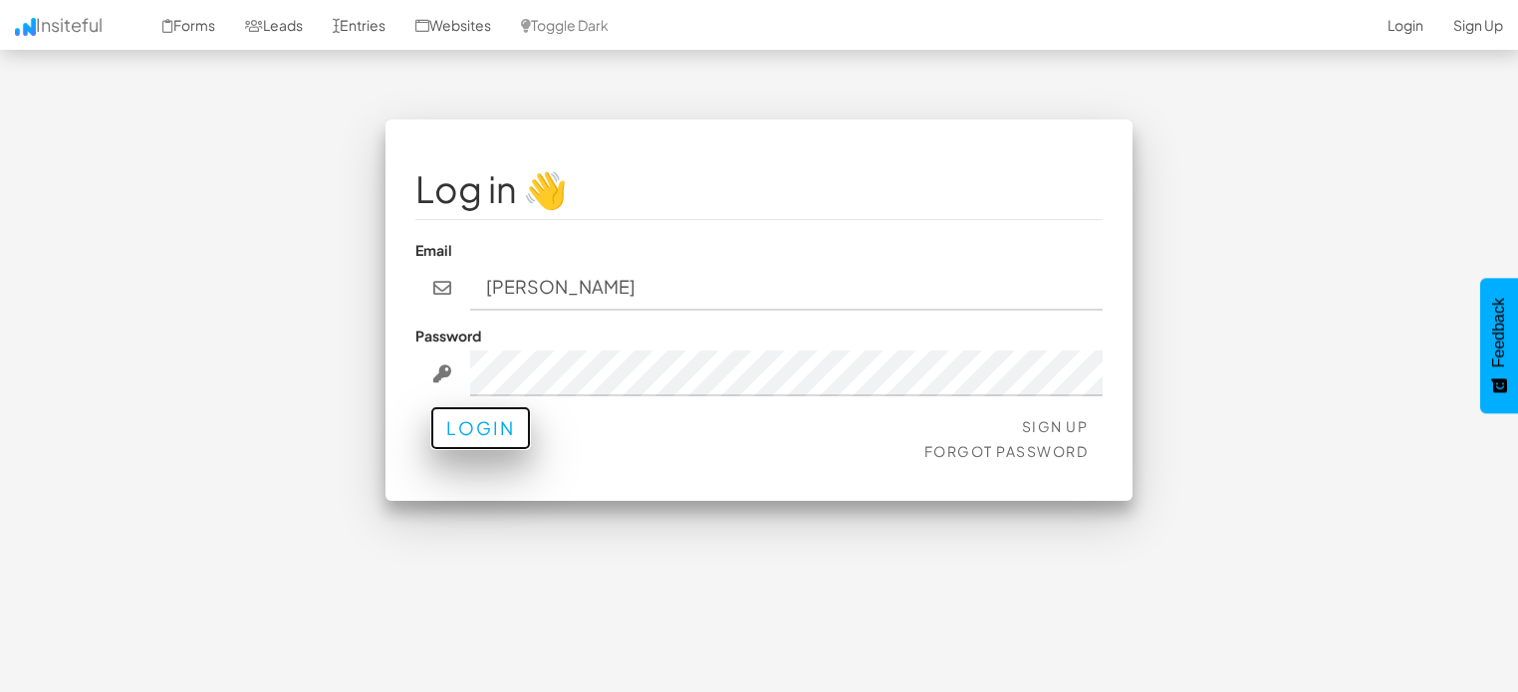
click at [449, 430] on button "Login" at bounding box center [480, 428] width 101 height 44
click at [432, 424] on button "Login" at bounding box center [480, 428] width 101 height 44
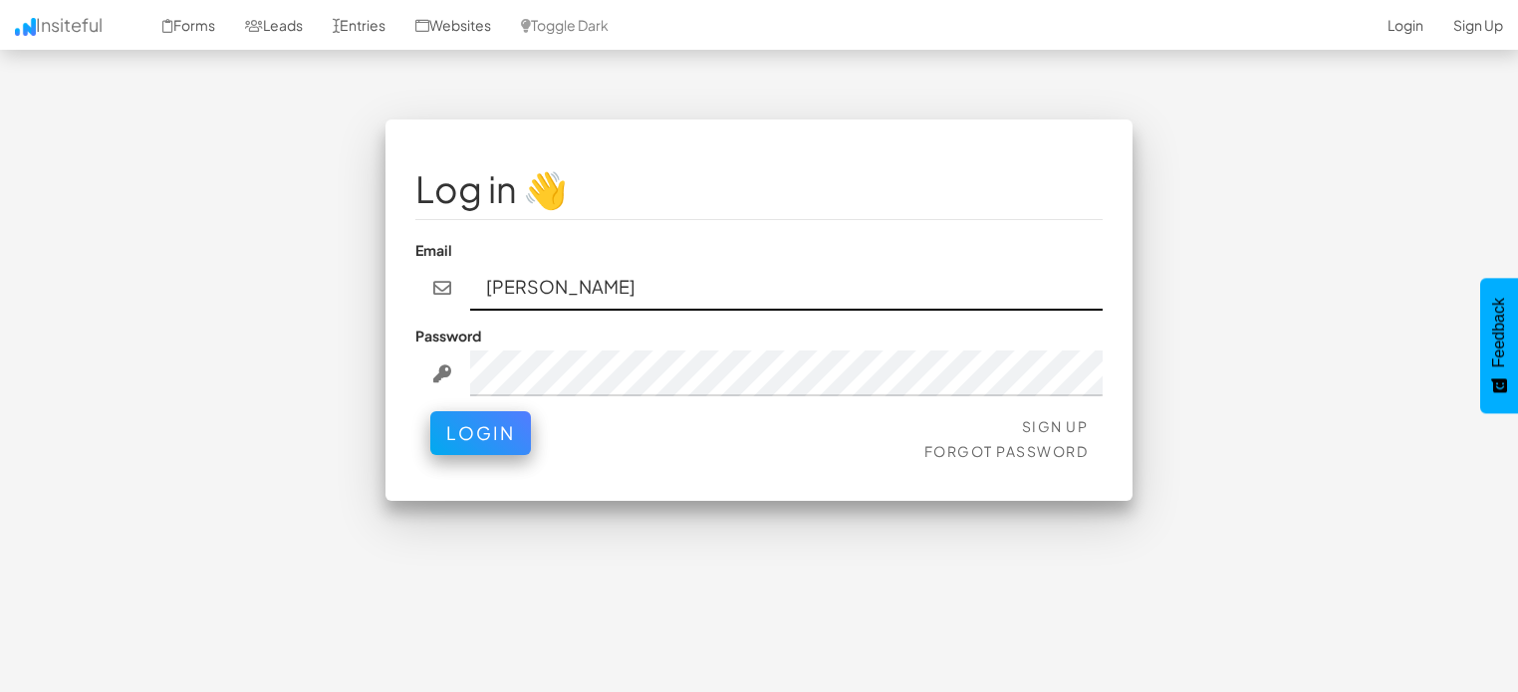
click at [647, 270] on input "[PERSON_NAME]" at bounding box center [787, 288] width 634 height 46
click at [646, 270] on input "[PERSON_NAME]" at bounding box center [787, 288] width 634 height 46
type input "[PERSON_NAME][EMAIL_ADDRESS][DOMAIN_NAME]"
click at [430, 411] on button "Login" at bounding box center [480, 433] width 101 height 44
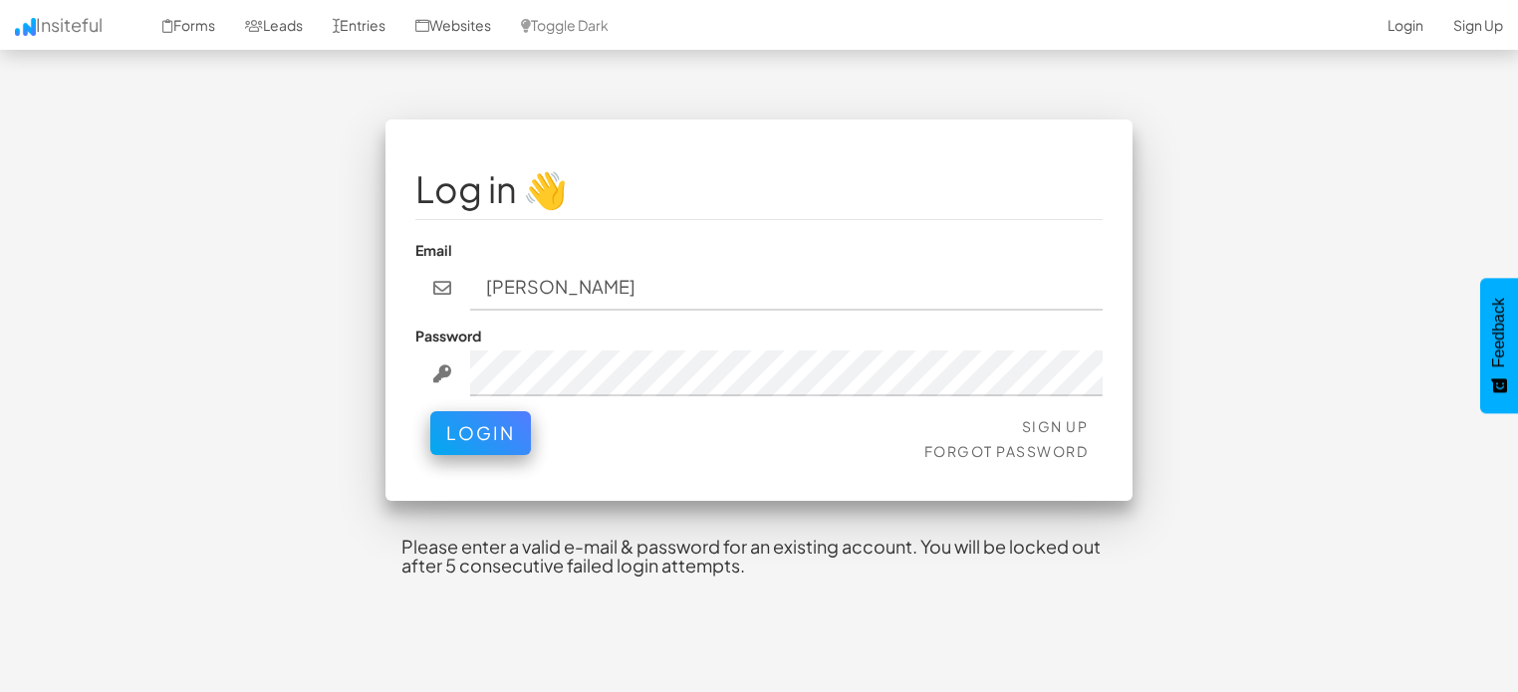
click at [568, 303] on input "[PERSON_NAME]" at bounding box center [787, 288] width 634 height 46
click at [568, 303] on input "Sam" at bounding box center [787, 288] width 634 height 46
type input "uk66766@gmail.com"
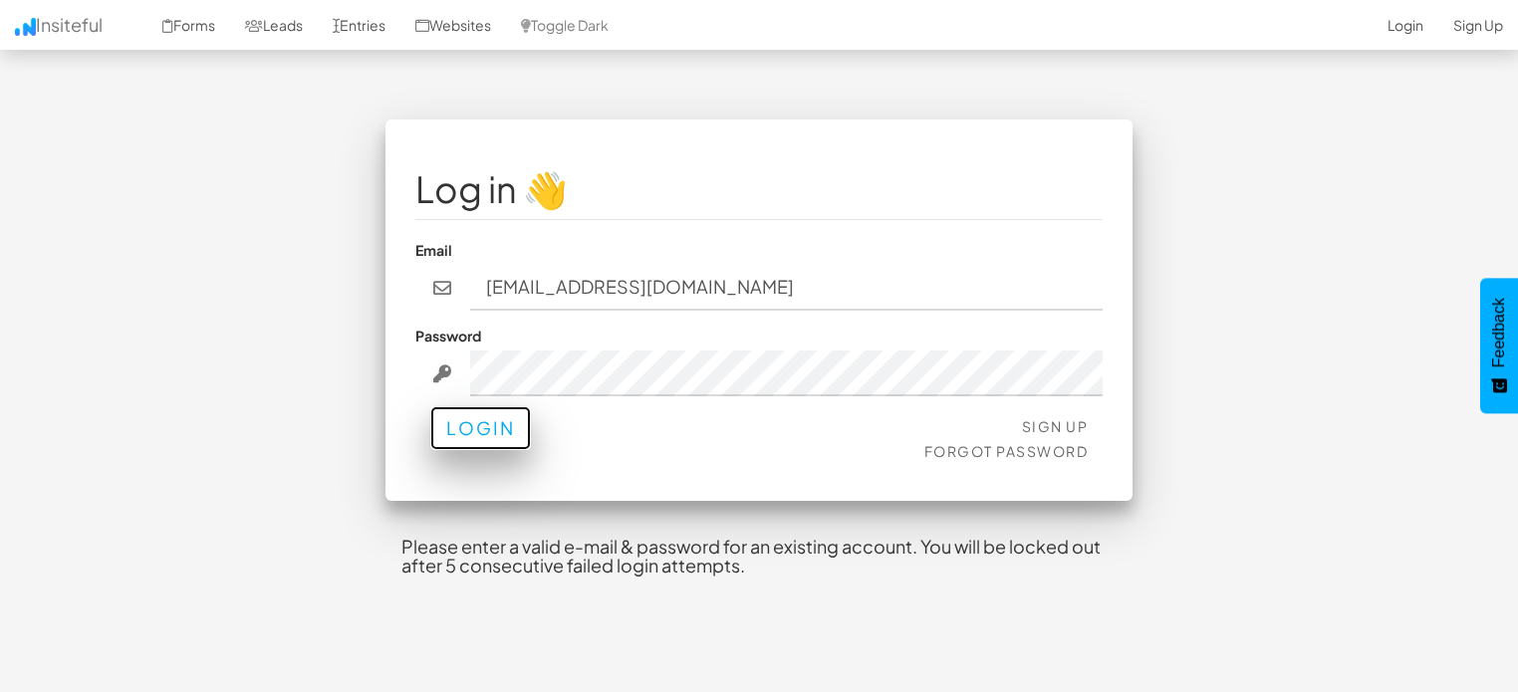
click at [511, 429] on button "Login" at bounding box center [480, 428] width 101 height 44
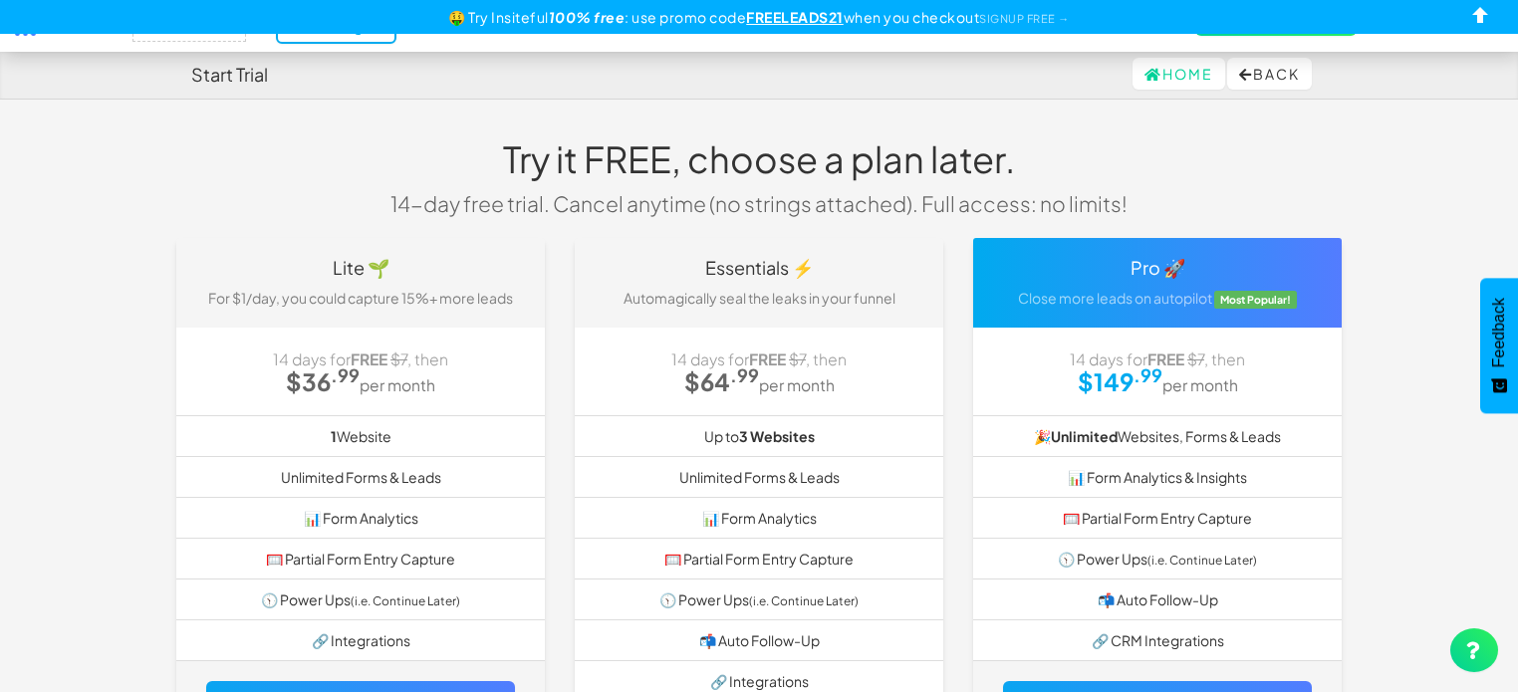
click at [247, 70] on h4 "Start Trial" at bounding box center [229, 75] width 77 height 20
click at [1484, 7] on input "checkbox" at bounding box center [1481, 19] width 30 height 30
checkbox input "true"
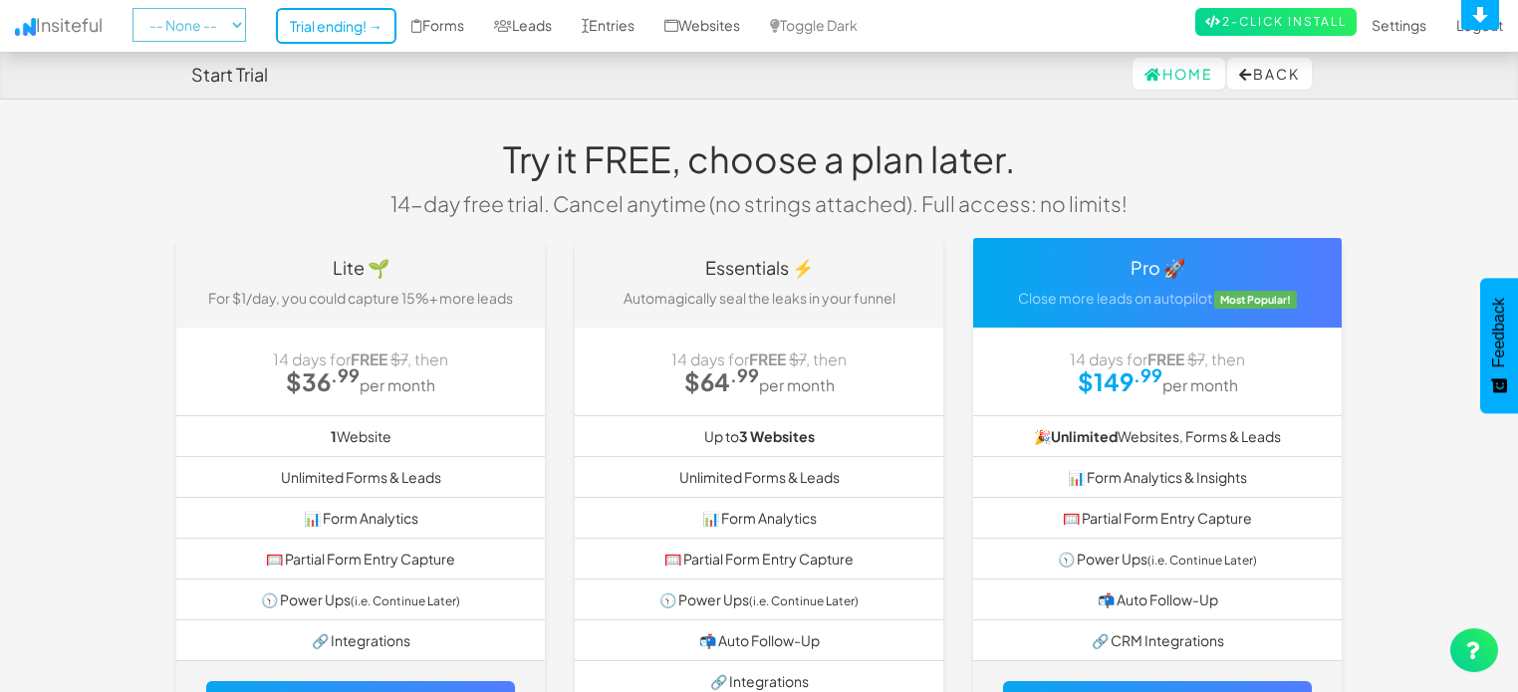
click at [187, 17] on select "-- None --" at bounding box center [189, 25] width 114 height 34
click at [550, 22] on link "Leads" at bounding box center [523, 25] width 88 height 50
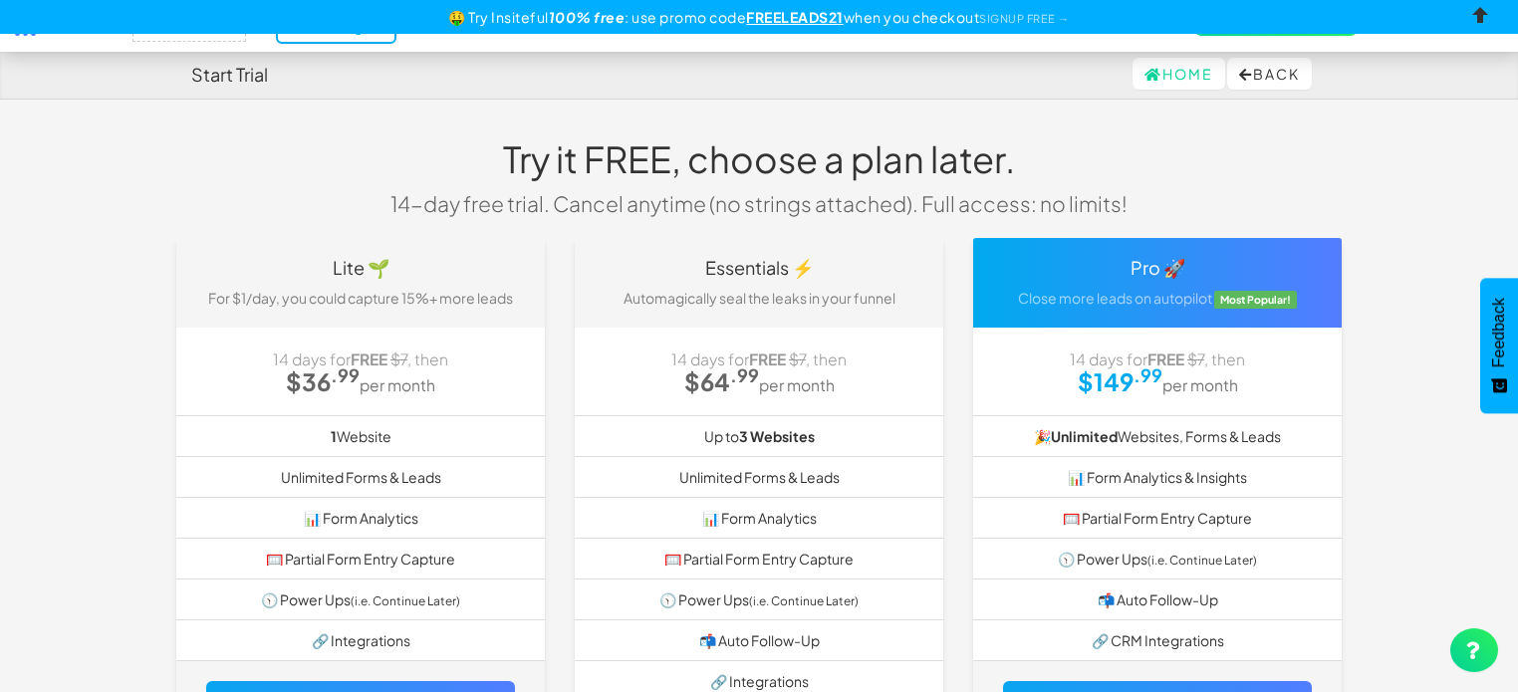
click at [1478, 19] on input "checkbox" at bounding box center [1481, 19] width 30 height 30
checkbox input "true"
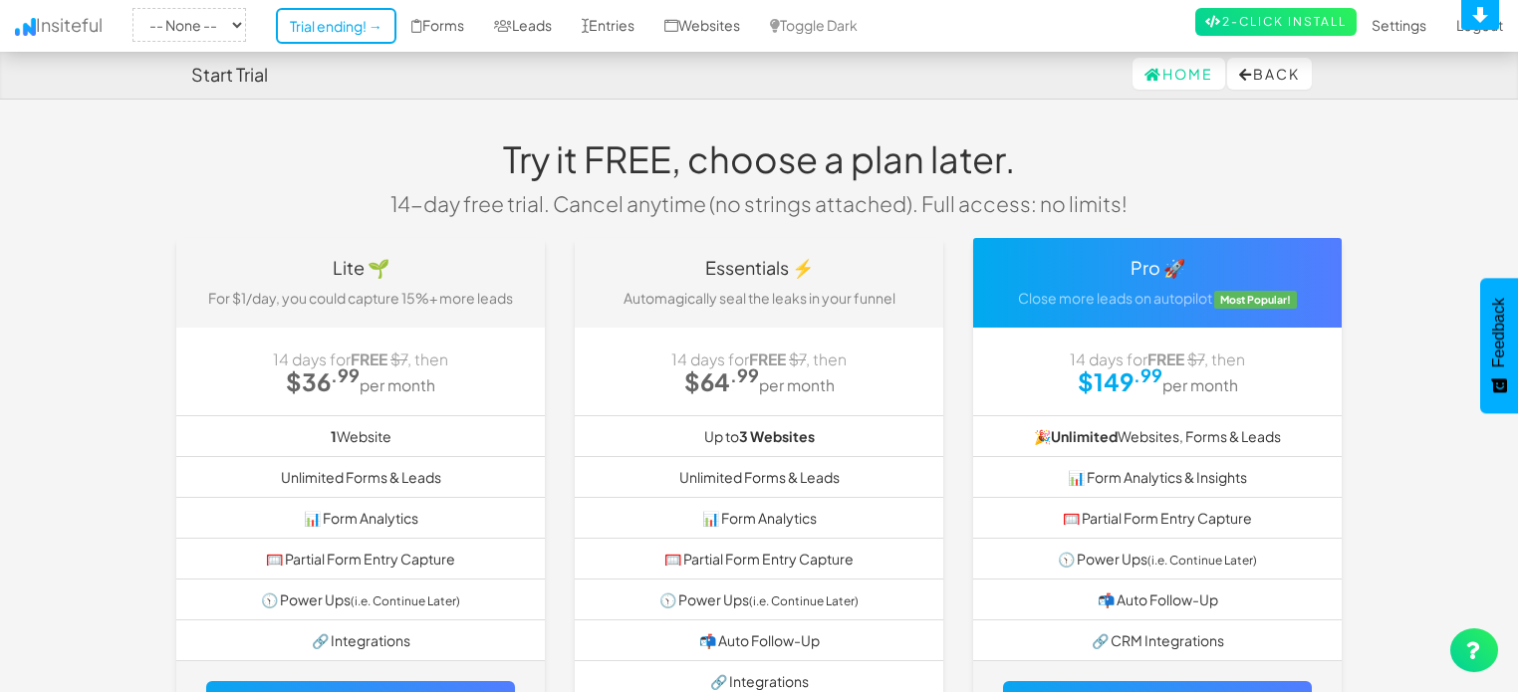
click at [247, 62] on div "Start Trial" at bounding box center [229, 75] width 77 height 40
click at [717, 25] on link "Websites" at bounding box center [703, 25] width 106 height 50
